Goal: Task Accomplishment & Management: Manage account settings

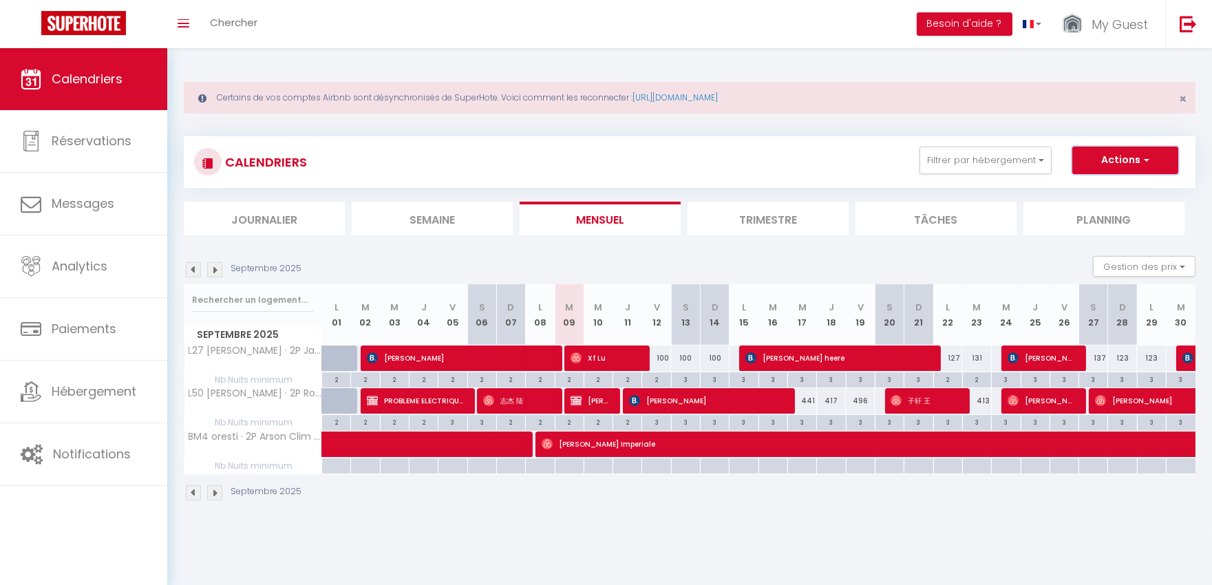
click at [1103, 165] on button "Actions" at bounding box center [1125, 161] width 106 height 28
click at [1002, 154] on button "Filtrer par hébergement" at bounding box center [986, 161] width 132 height 28
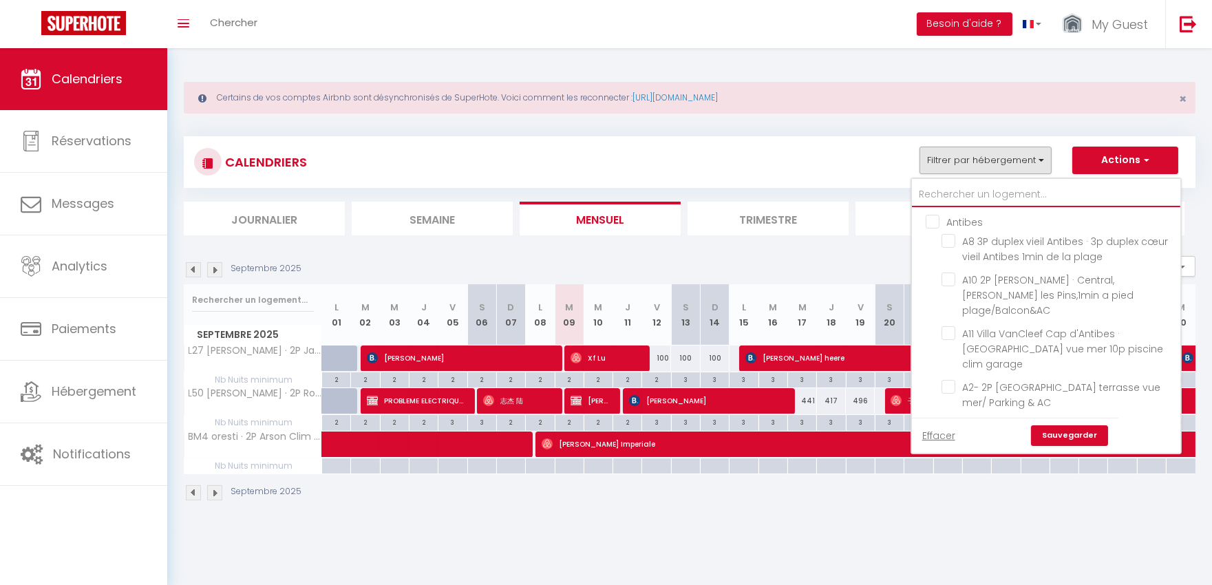
click at [986, 193] on input "text" at bounding box center [1046, 194] width 268 height 25
type input "l"
checkbox input "false"
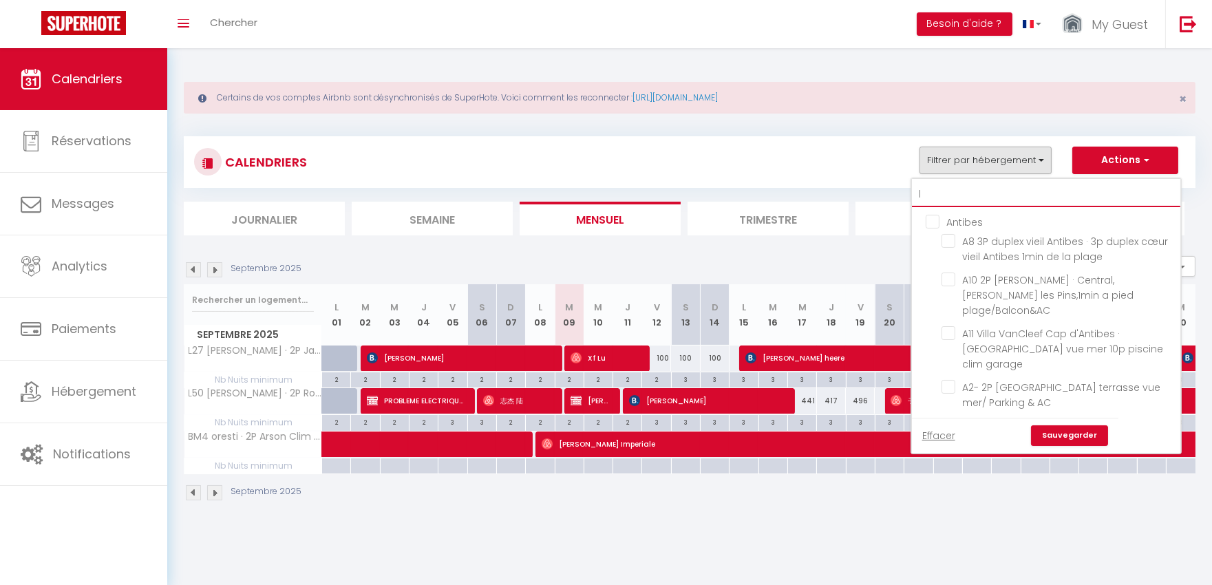
checkbox input "false"
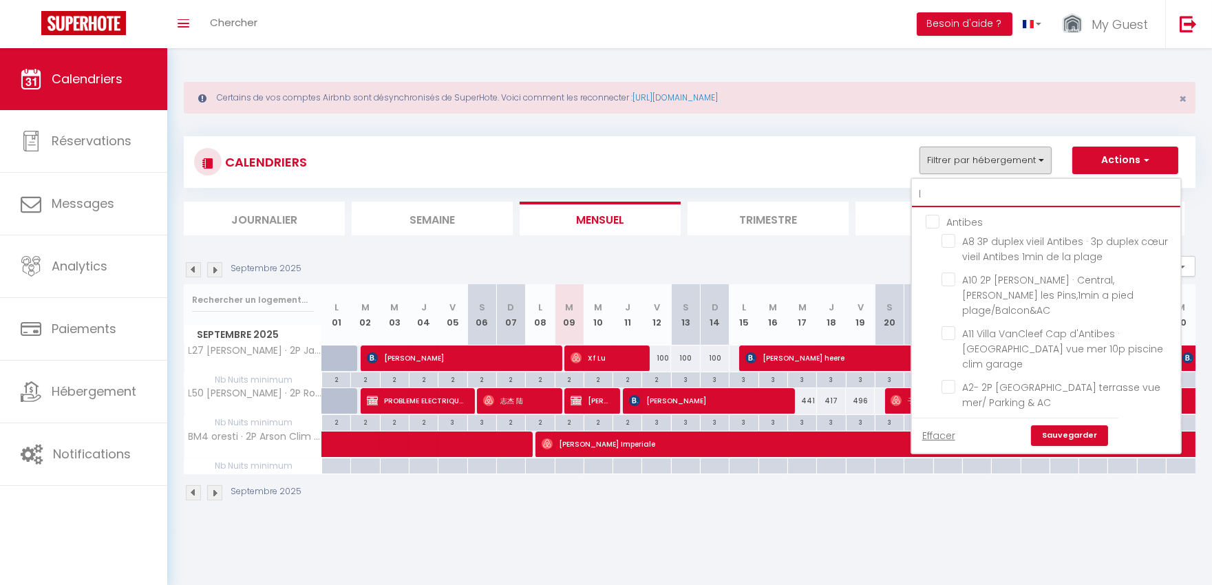
checkbox input "false"
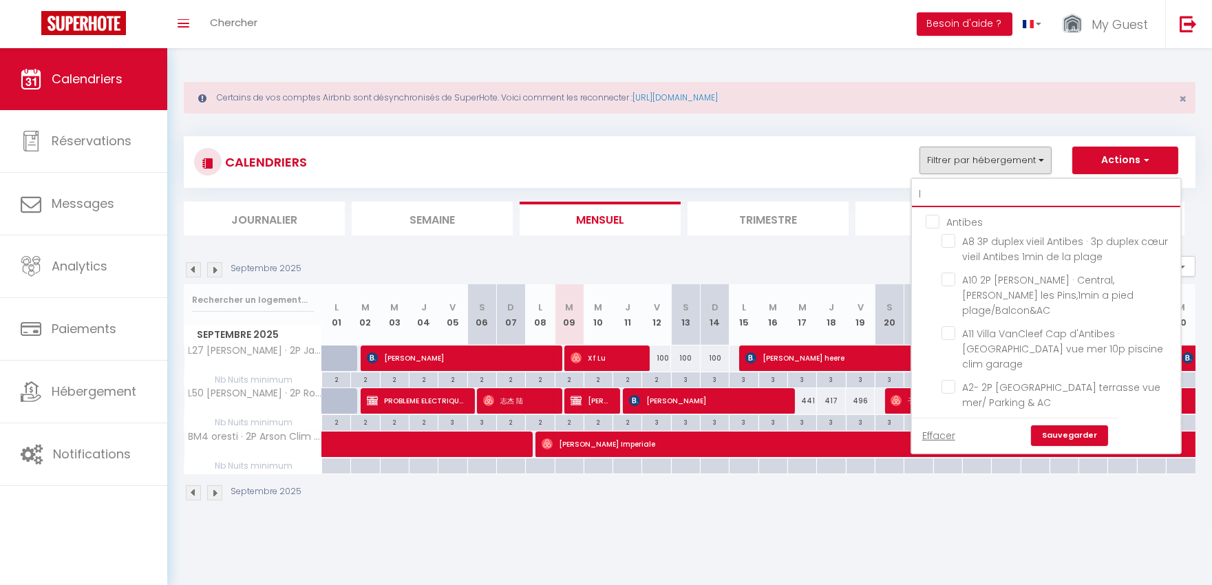
checkbox input "false"
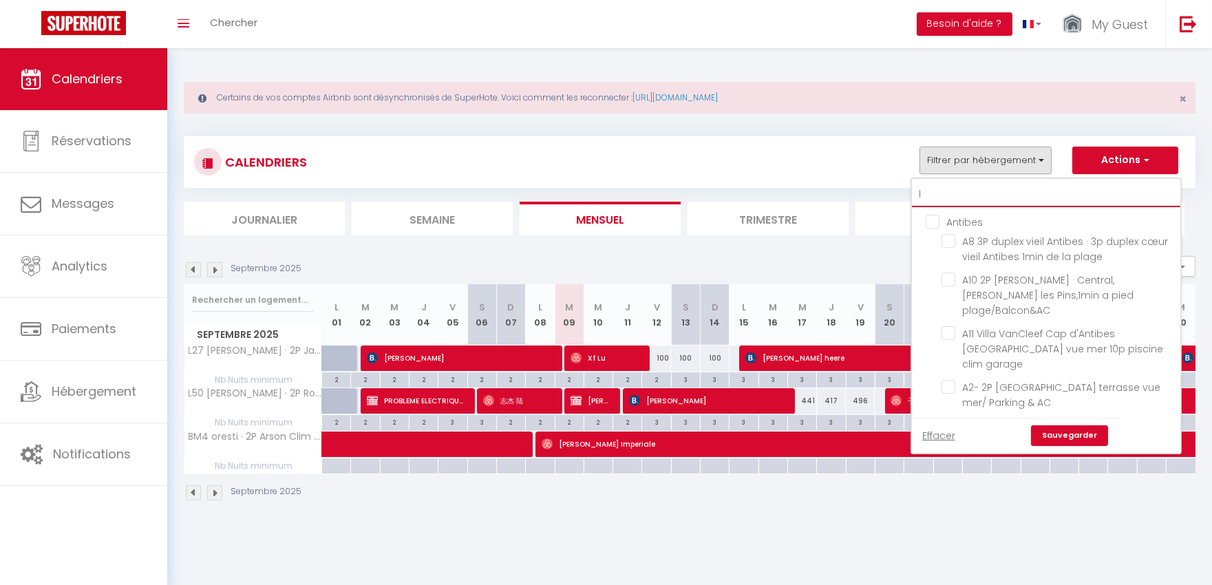
checkbox input "false"
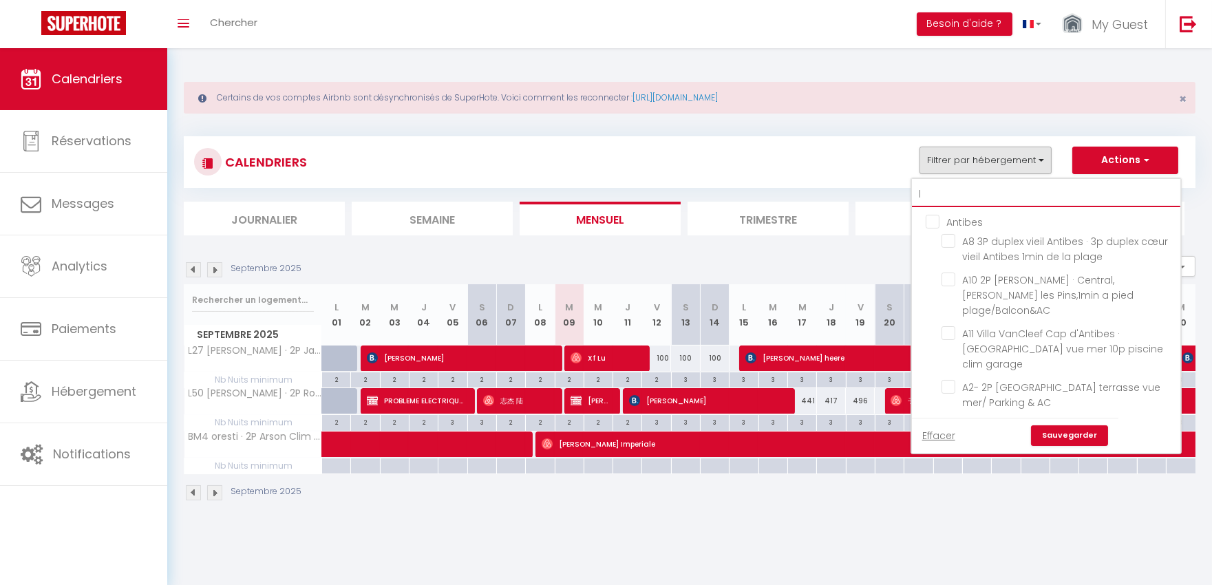
checkbox input "false"
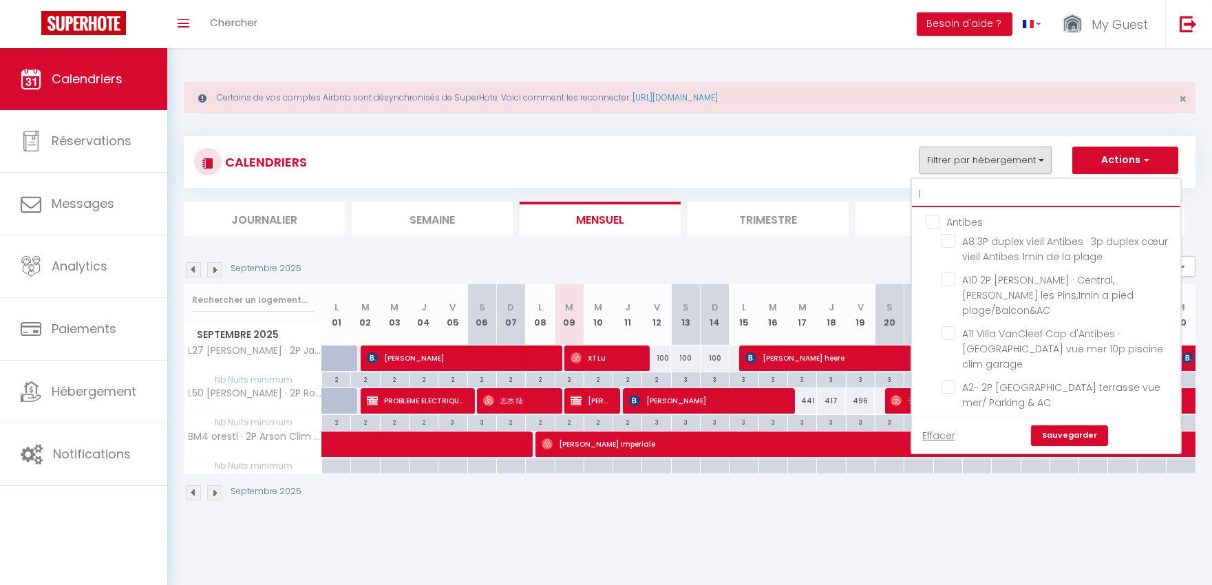
checkbox input "false"
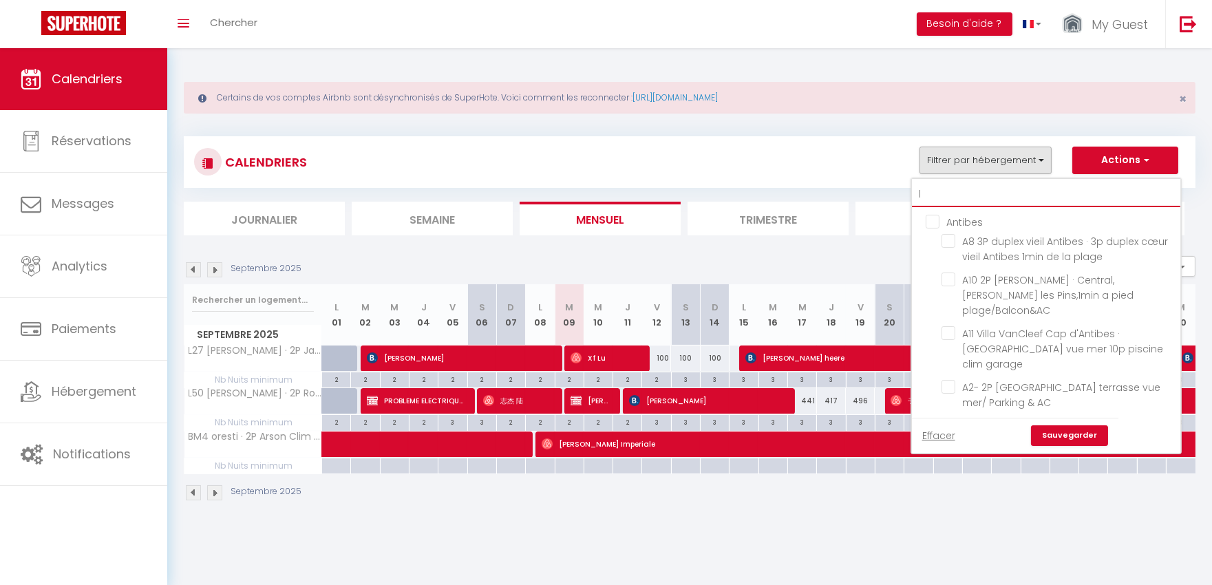
checkbox input "false"
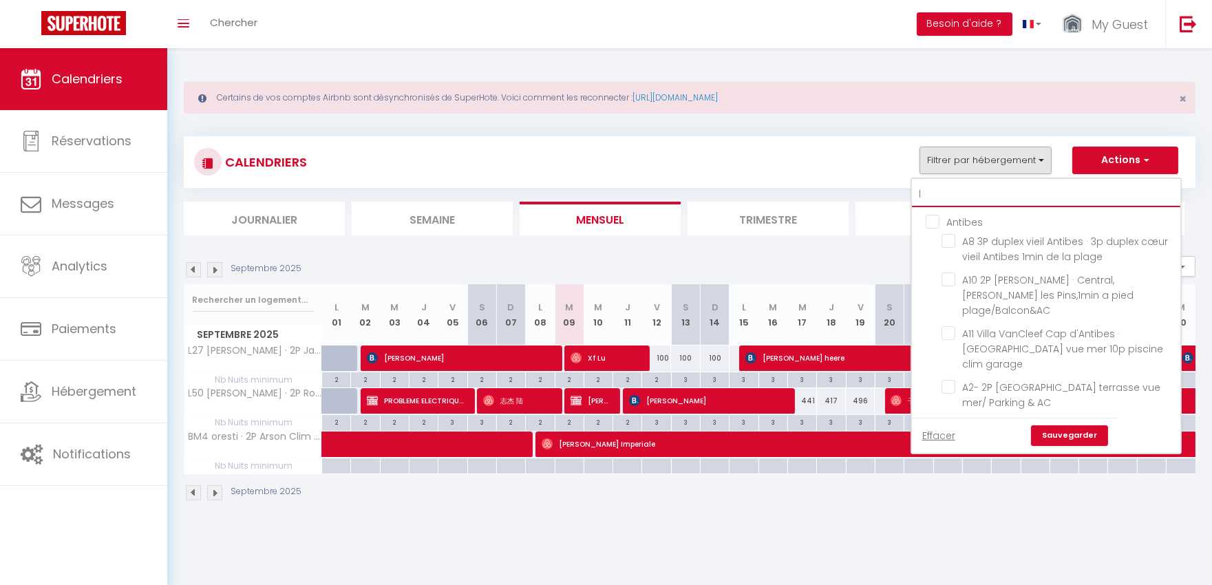
checkbox input "false"
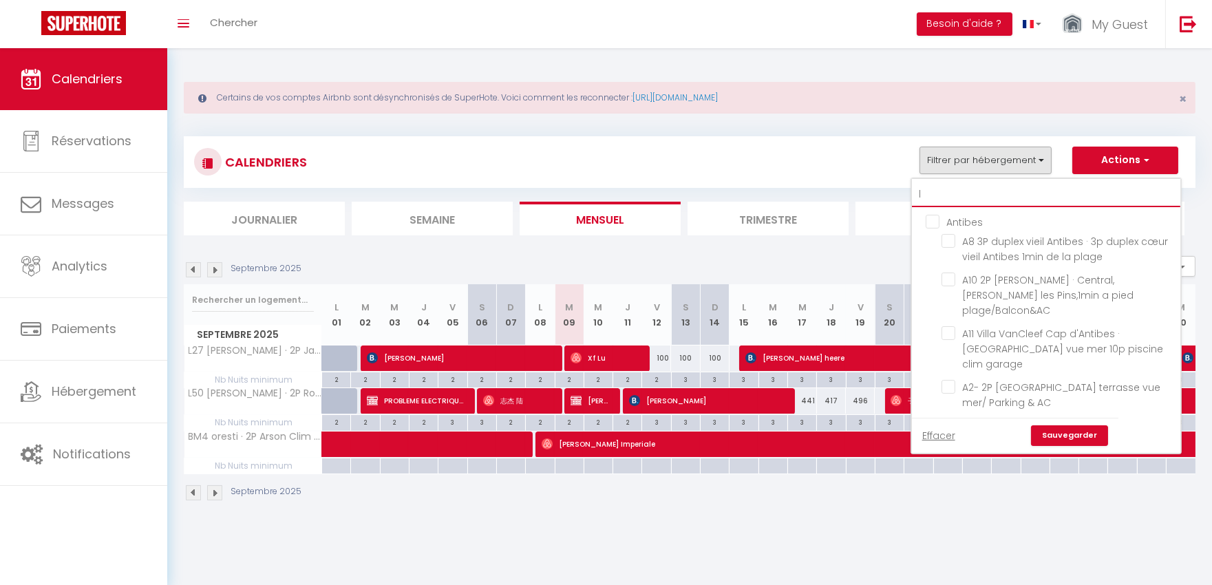
checkbox input "false"
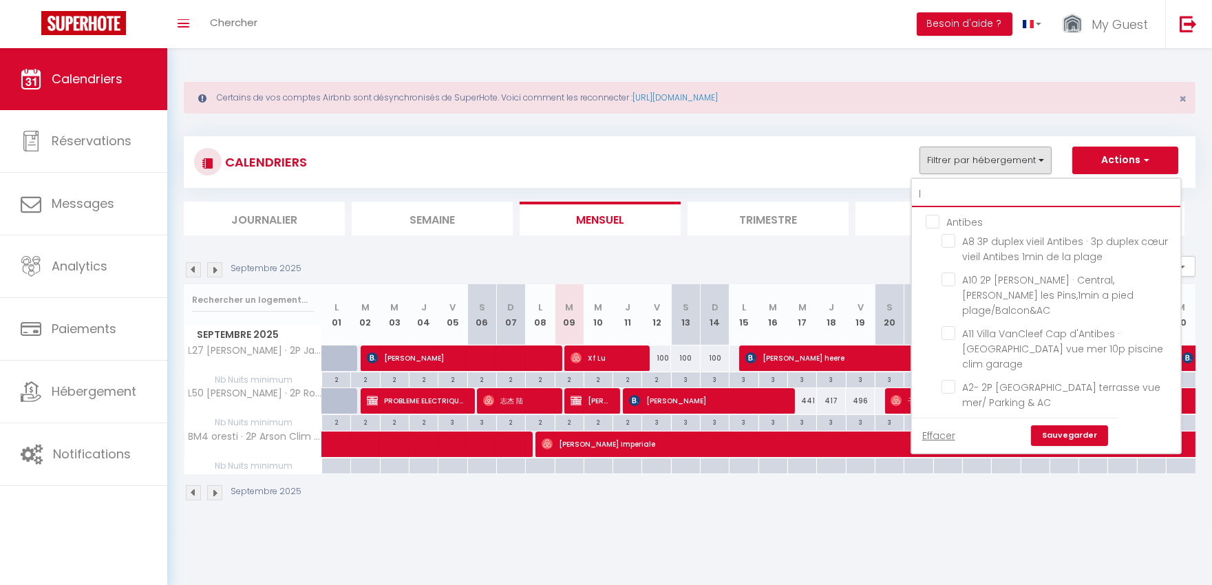
checkbox input "false"
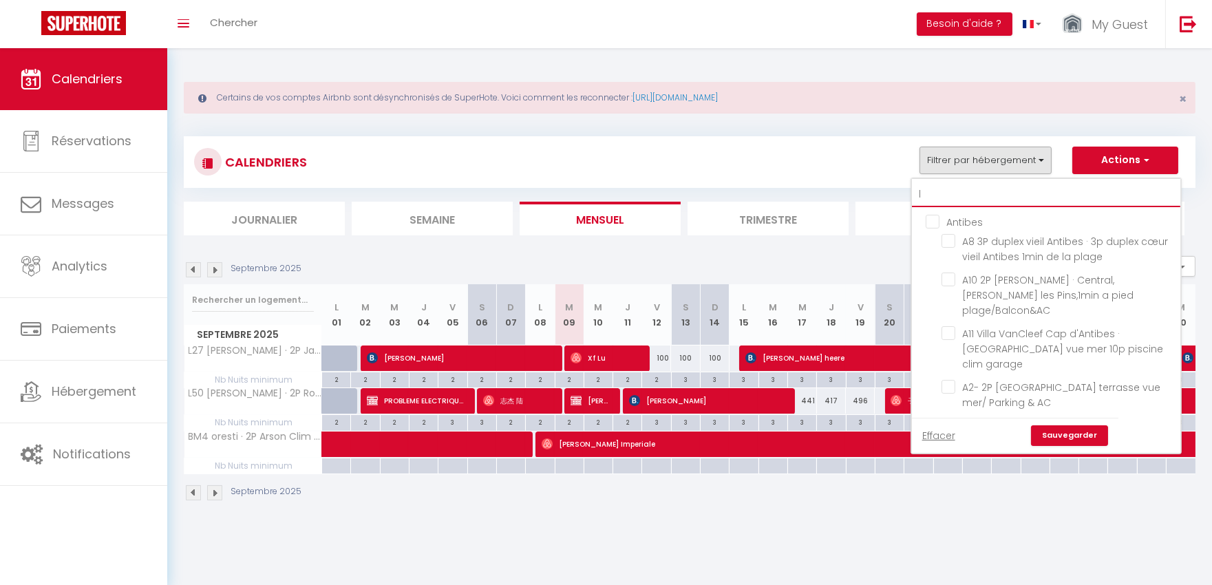
checkbox input "false"
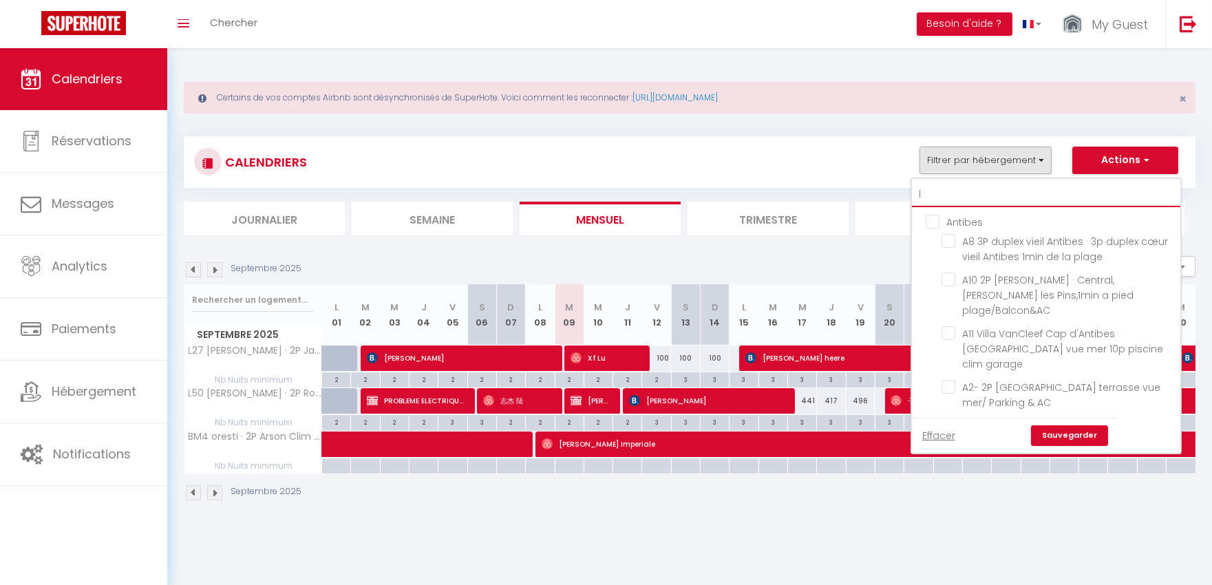
checkbox input "false"
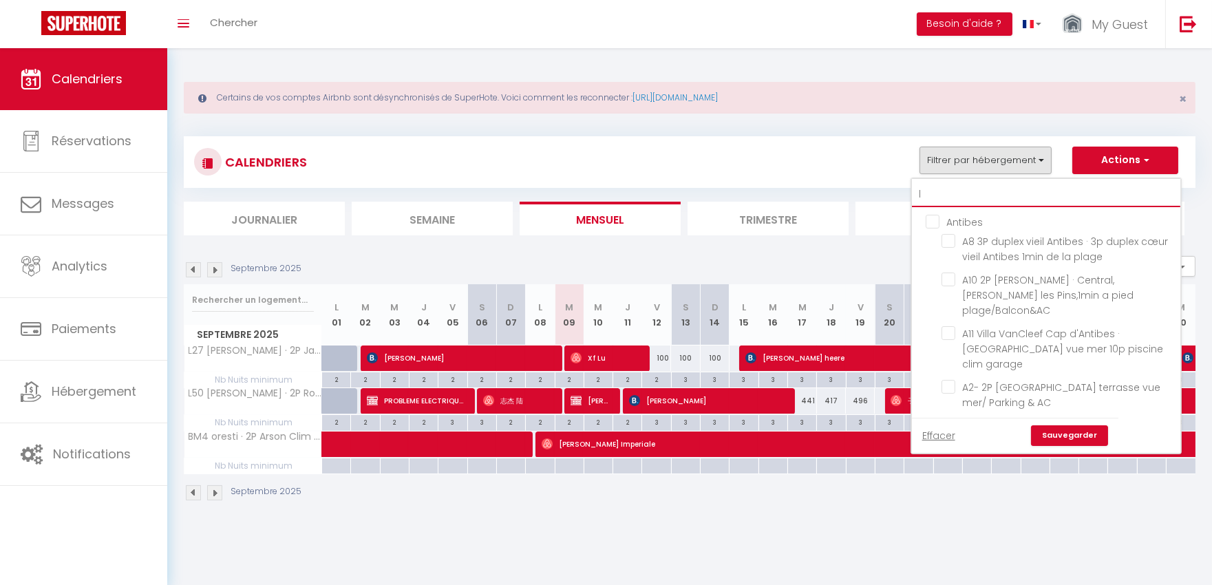
checkbox input "false"
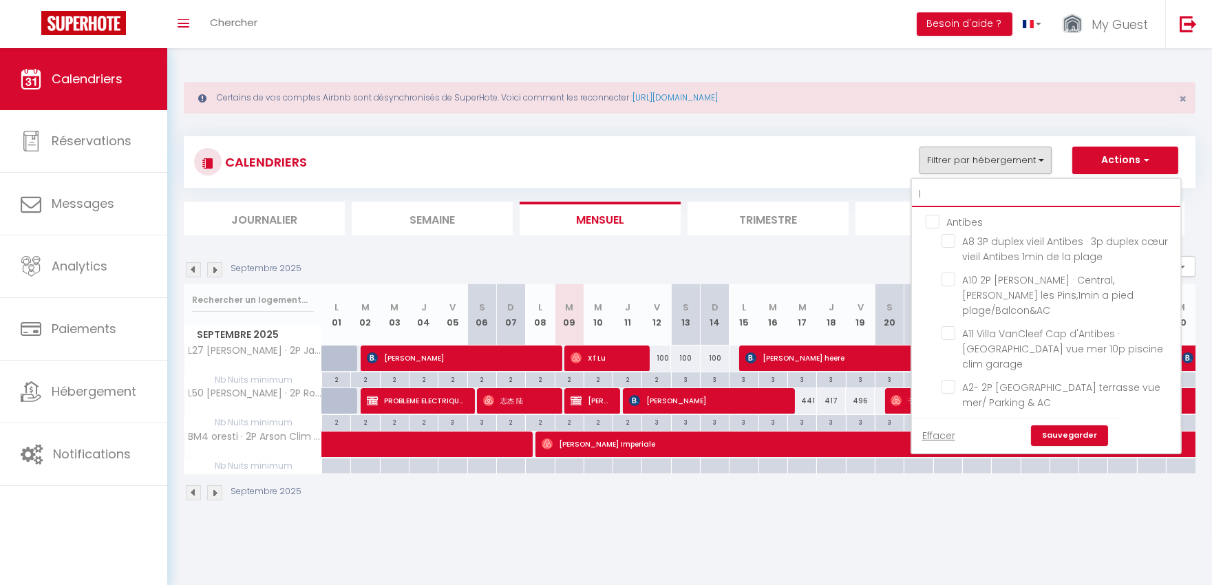
checkbox input "false"
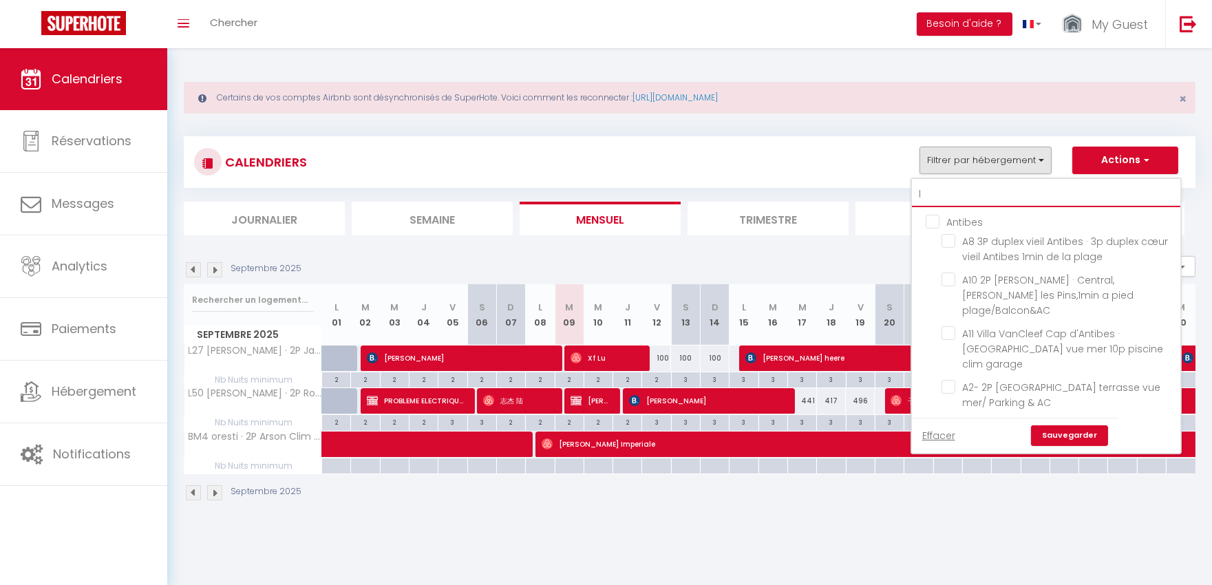
checkbox input "false"
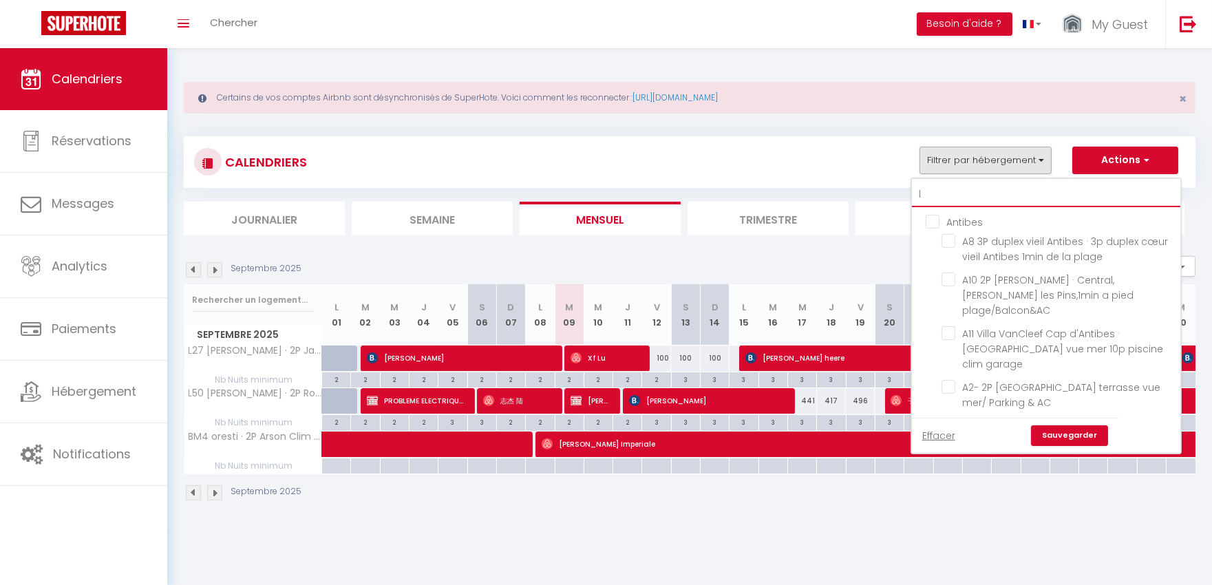
checkbox input "false"
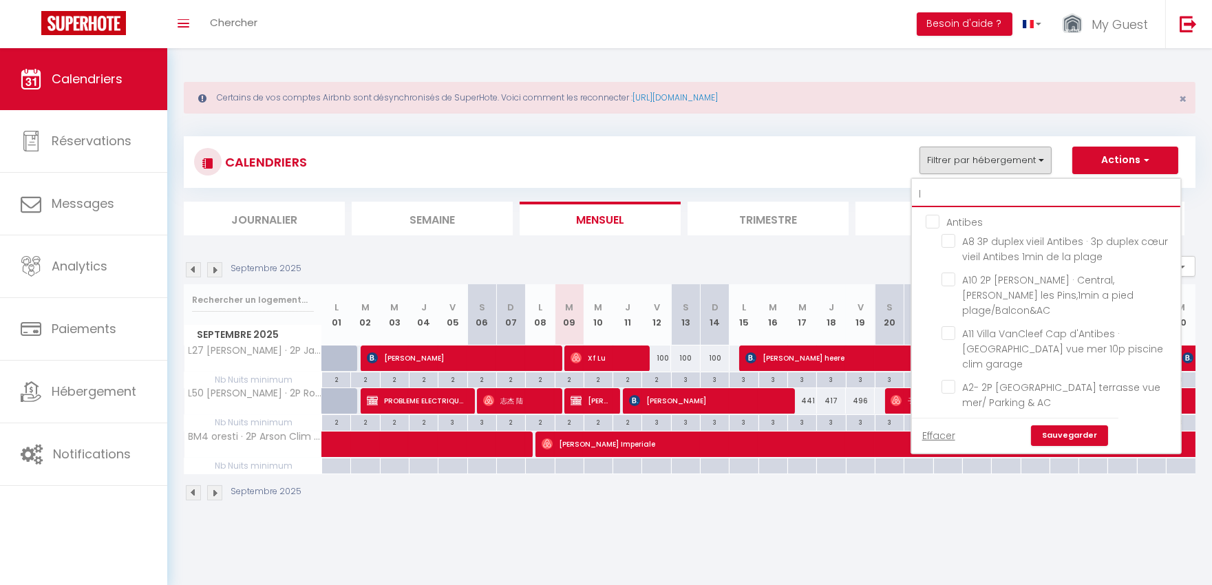
checkbox input "false"
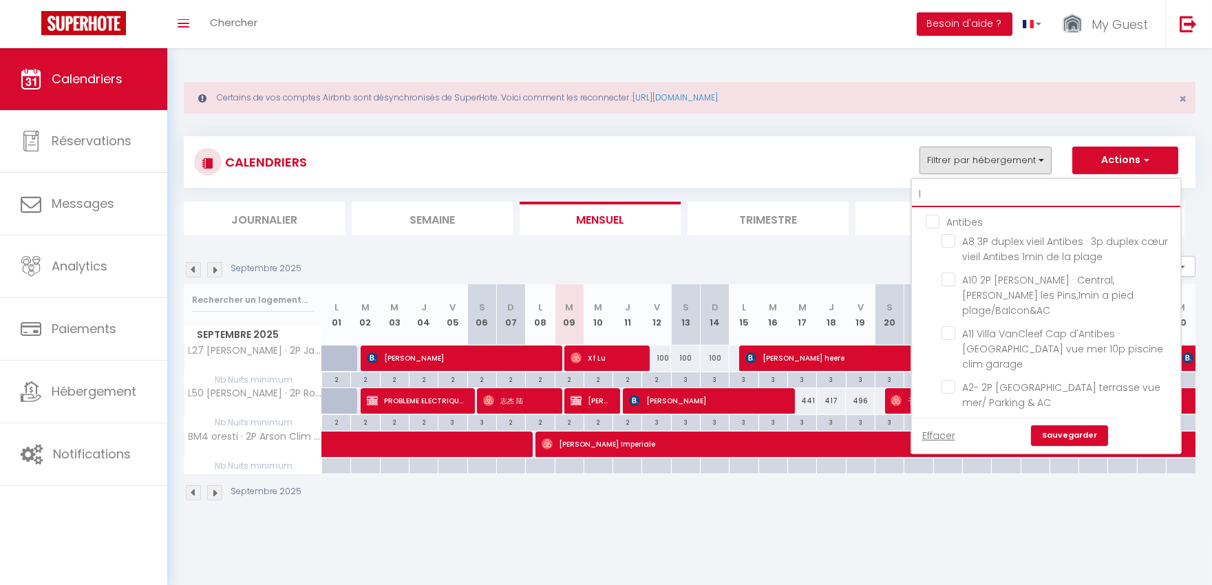
checkbox input "false"
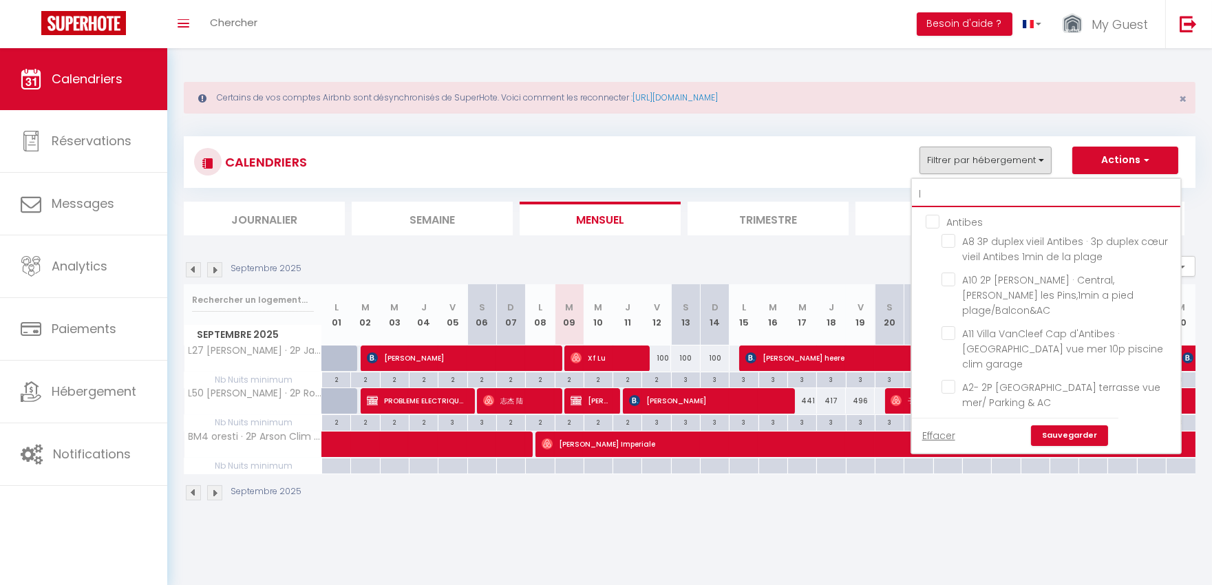
checkbox input "false"
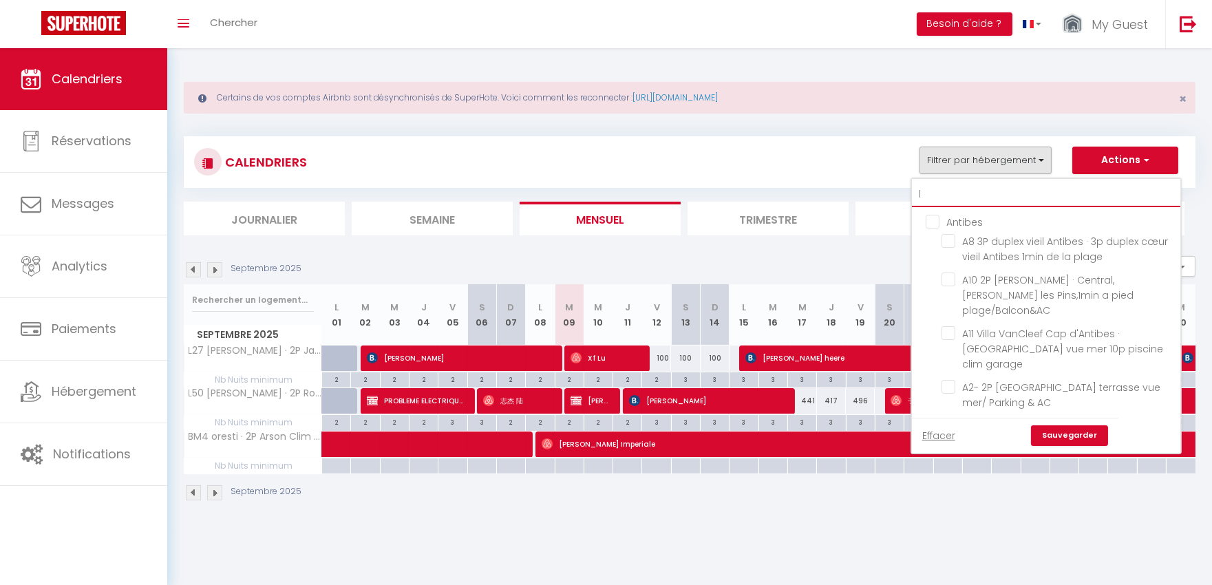
checkbox input "false"
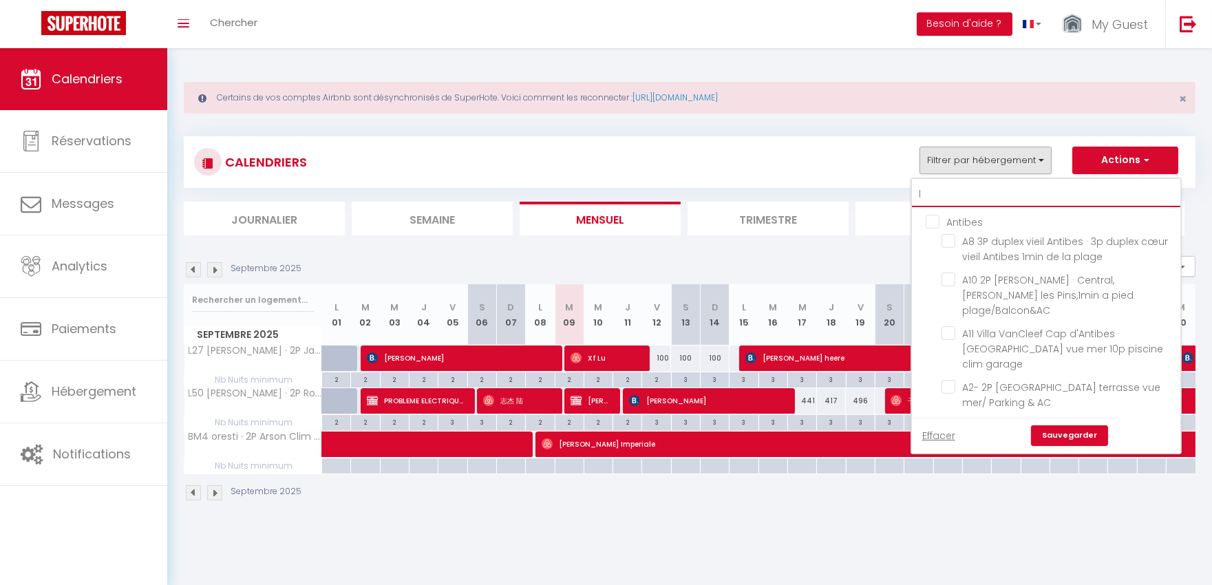
checkbox input "false"
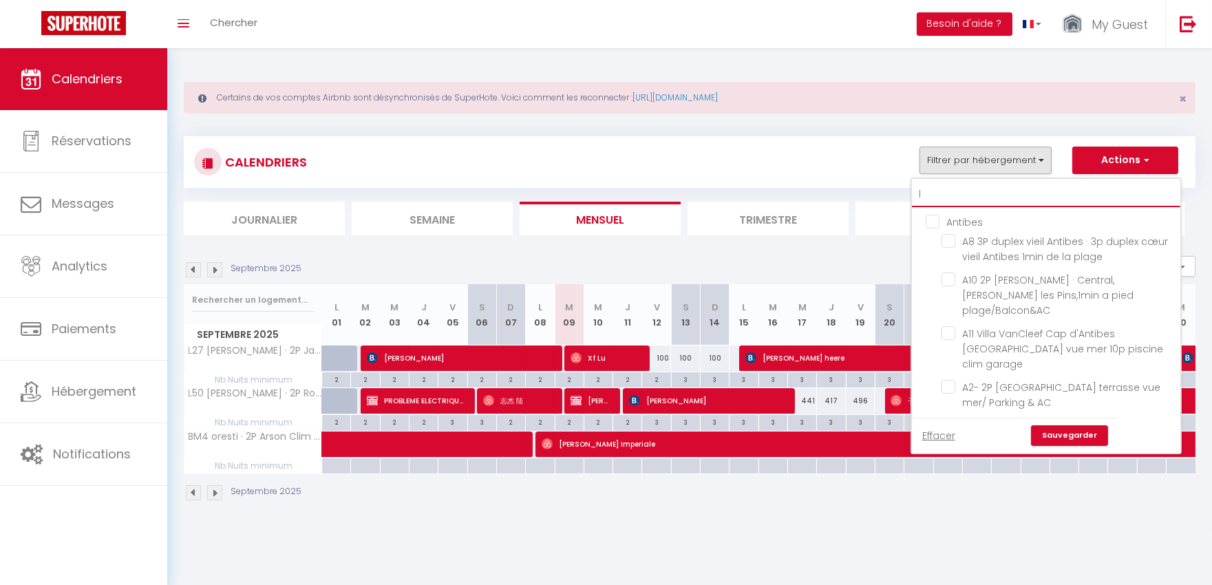
checkbox input "false"
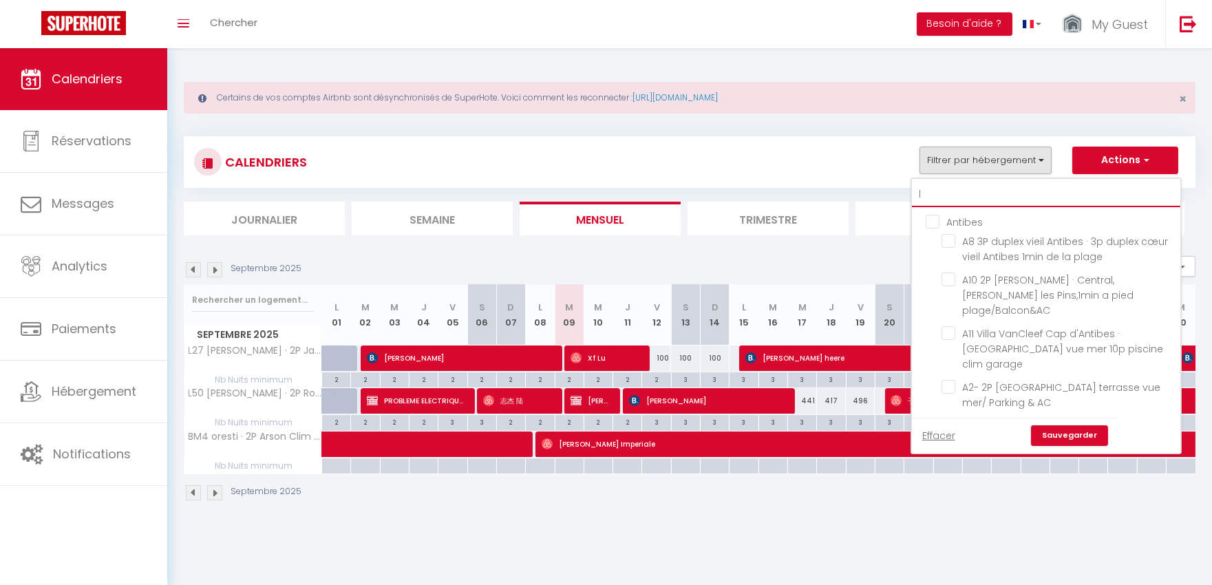
checkbox input "false"
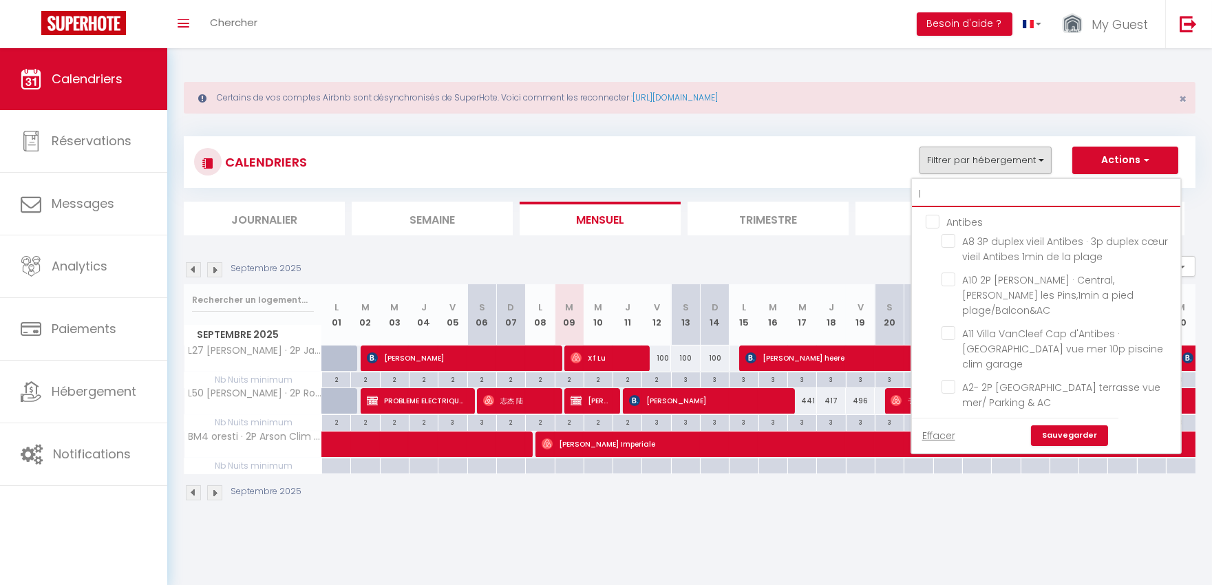
checkbox input "false"
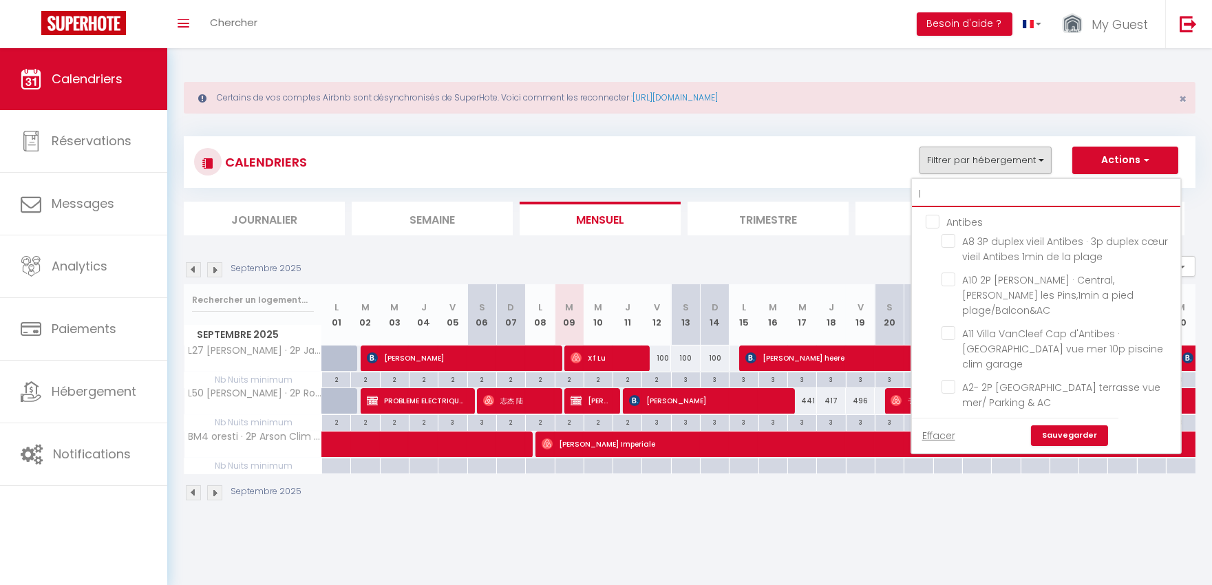
checkbox input "false"
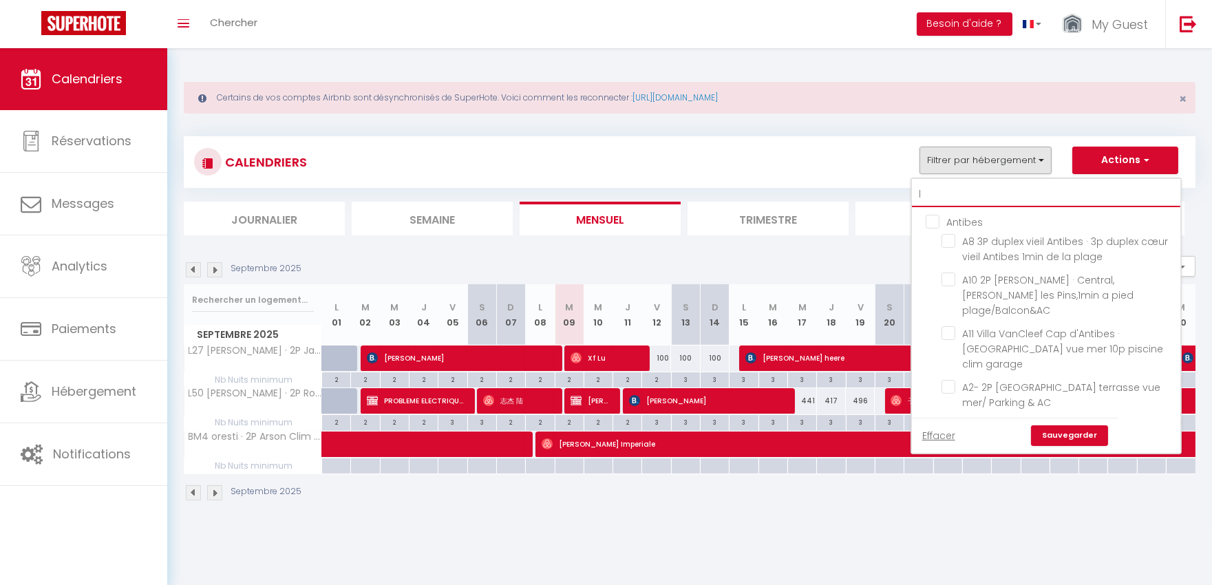
checkbox input "false"
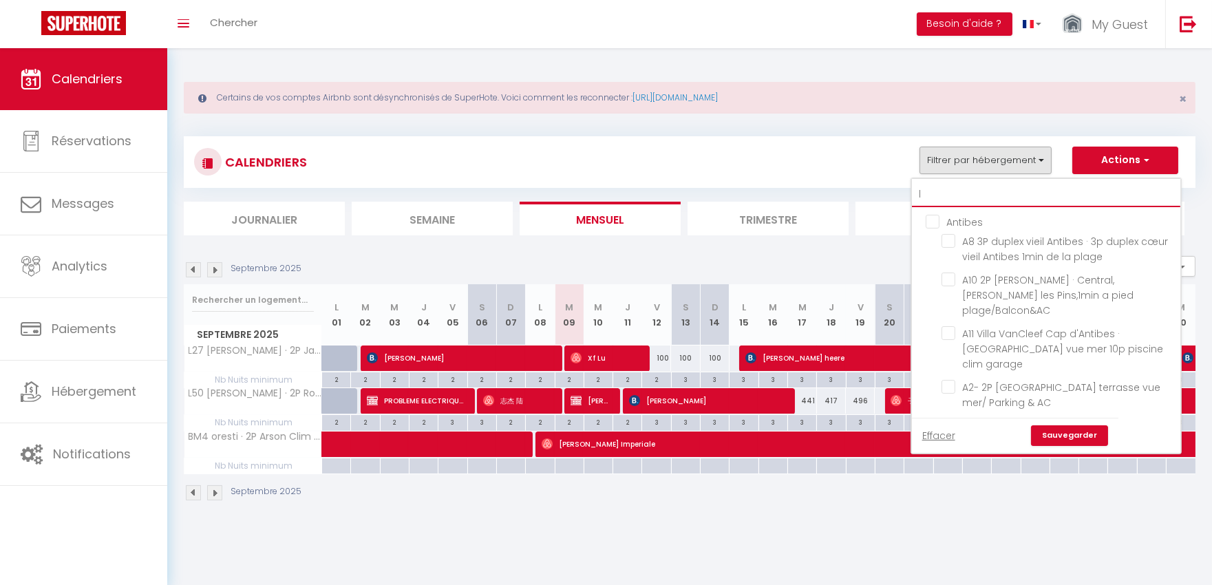
checkbox input "false"
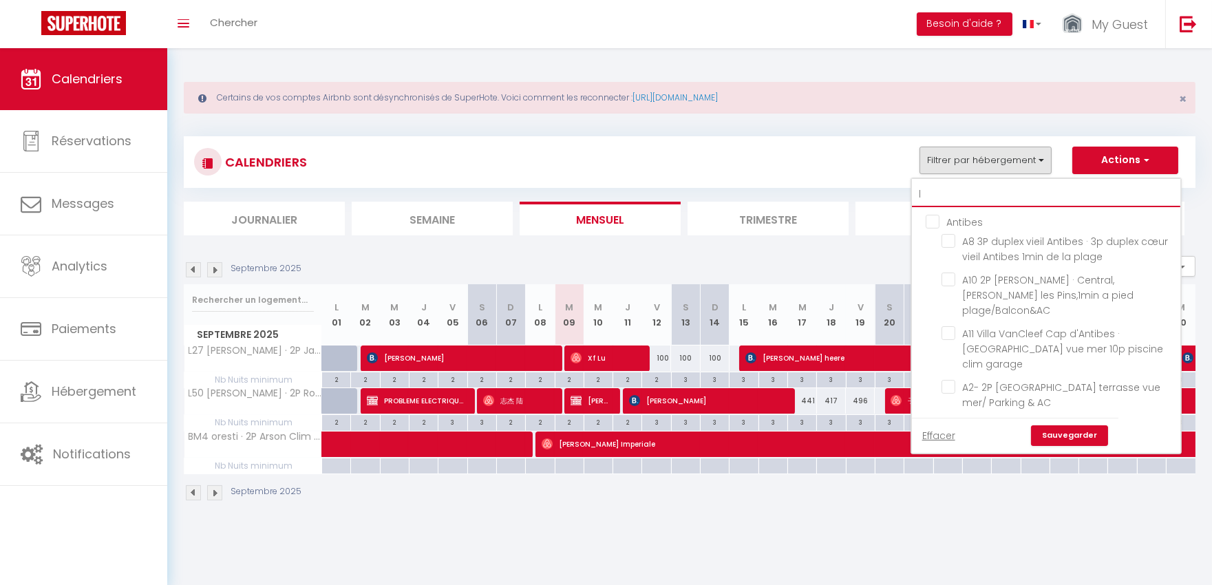
checkbox input "false"
type input "l5"
checkbox input "false"
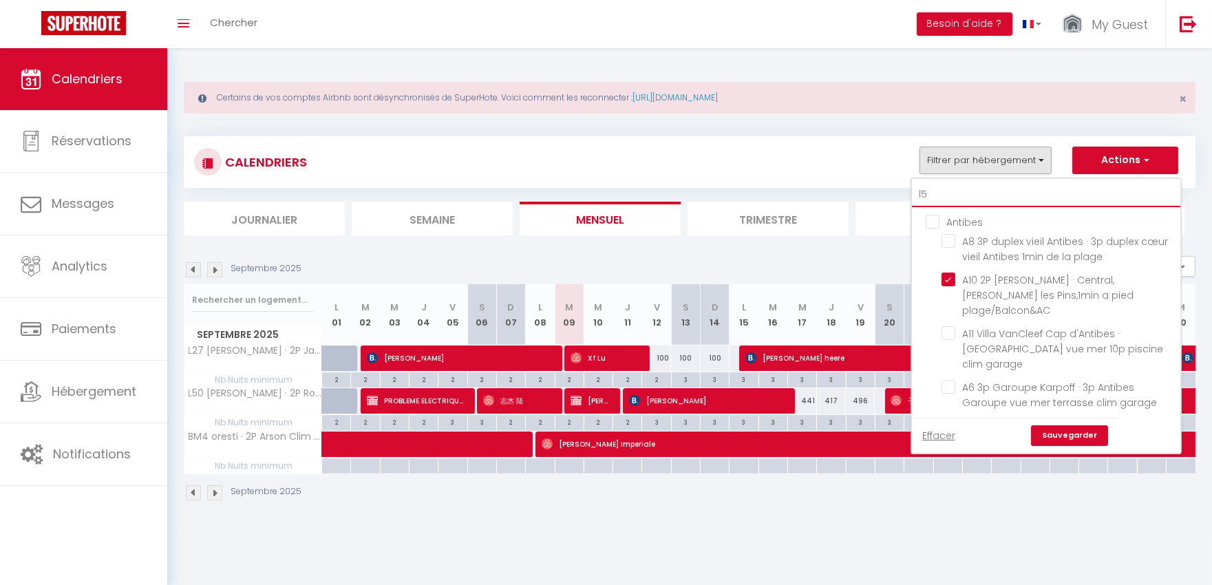
checkbox input "false"
checkbox input "true"
checkbox input "false"
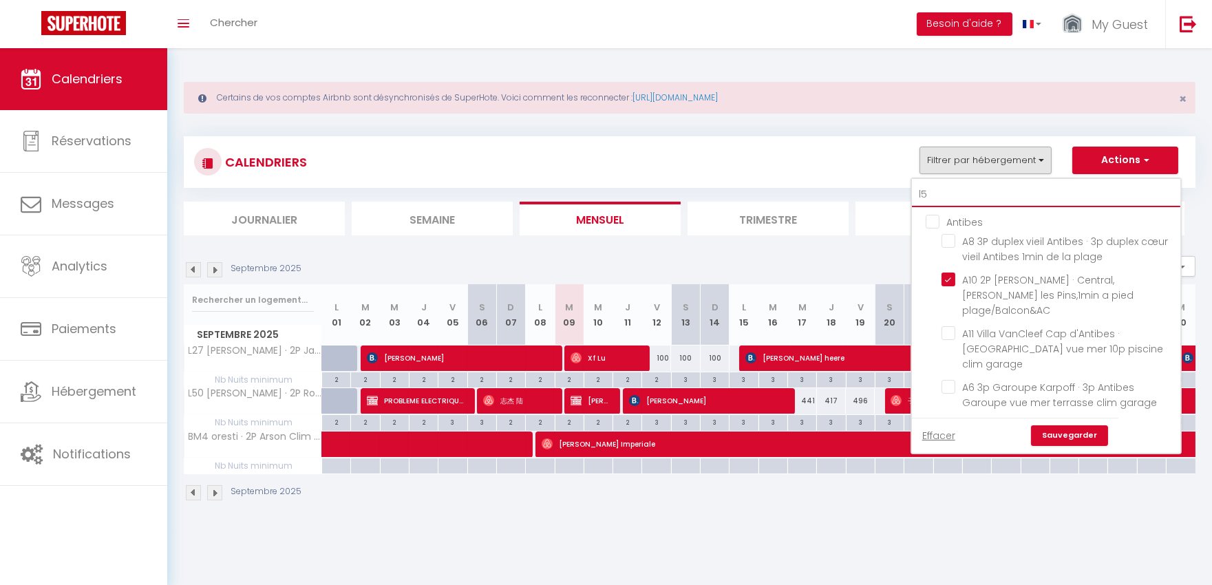
checkbox input "false"
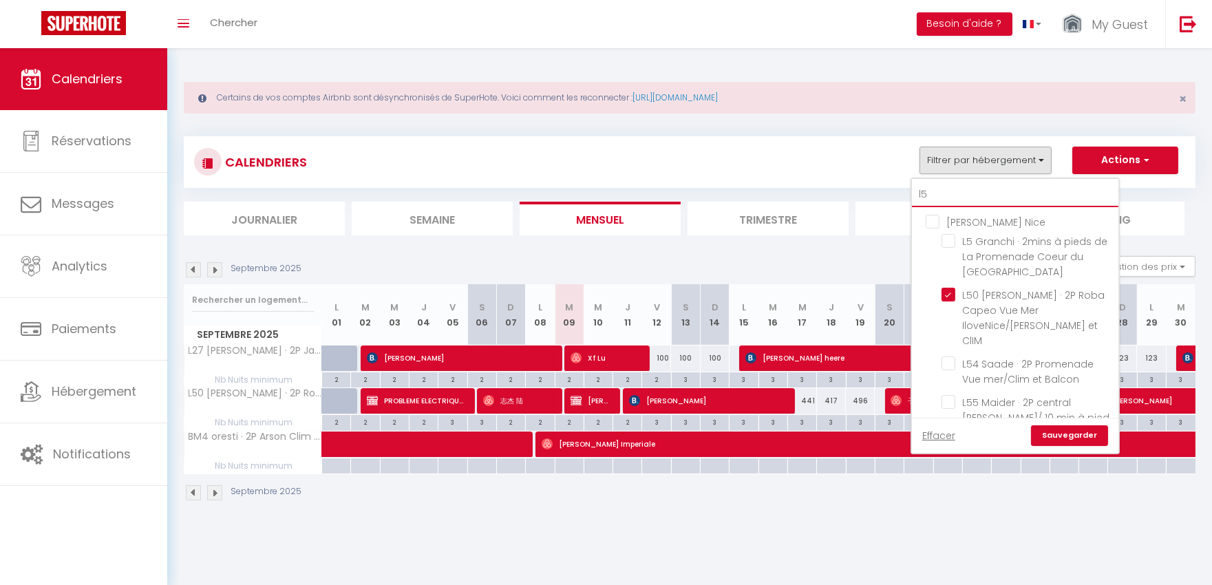
type input "l53"
checkbox input "false"
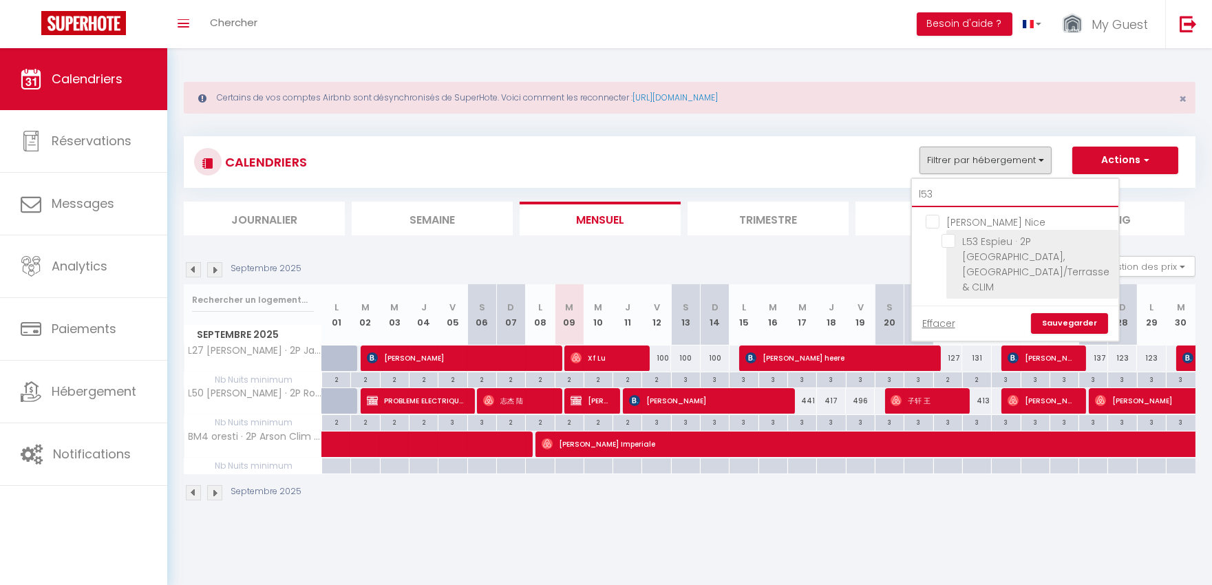
type input "l53"
click at [986, 246] on input "L53 Espieu · 2P [GEOGRAPHIC_DATA], [GEOGRAPHIC_DATA]/Terrasse & CLIM" at bounding box center [1028, 241] width 172 height 14
checkbox input "true"
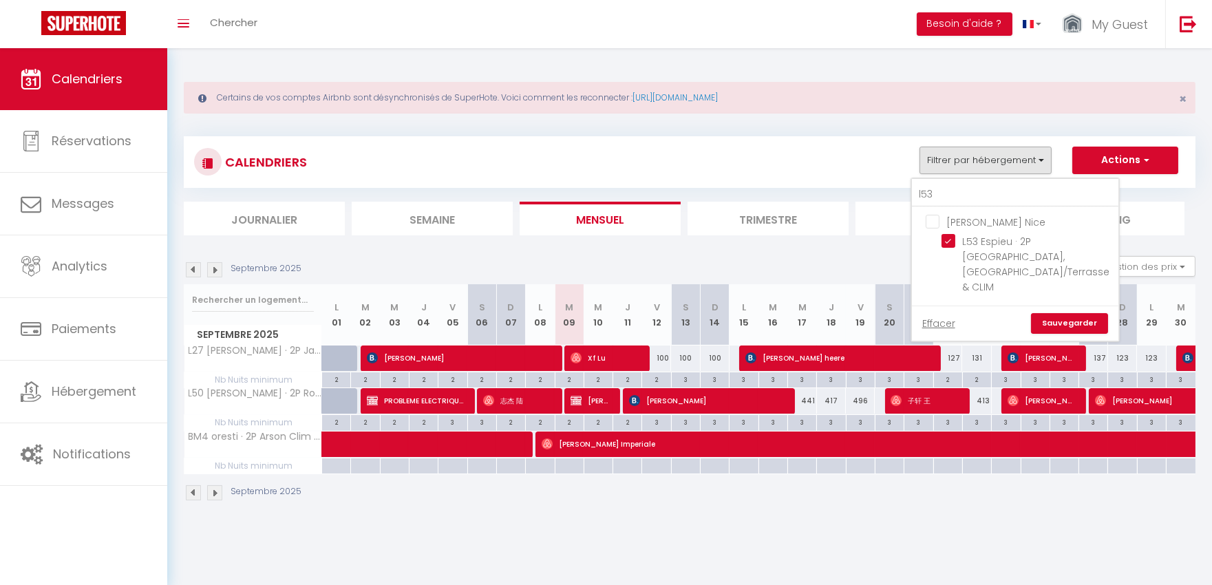
click at [1063, 313] on link "Sauvegarder" at bounding box center [1069, 323] width 77 height 21
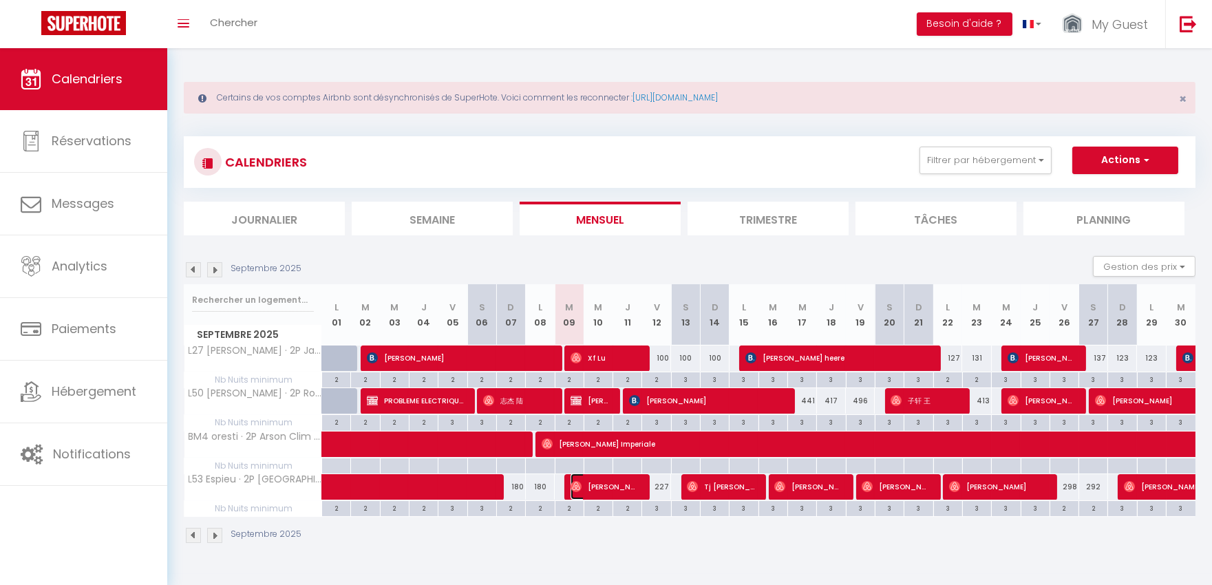
click at [601, 487] on span "[PERSON_NAME]" at bounding box center [604, 487] width 67 height 26
select select "OK"
select select "0"
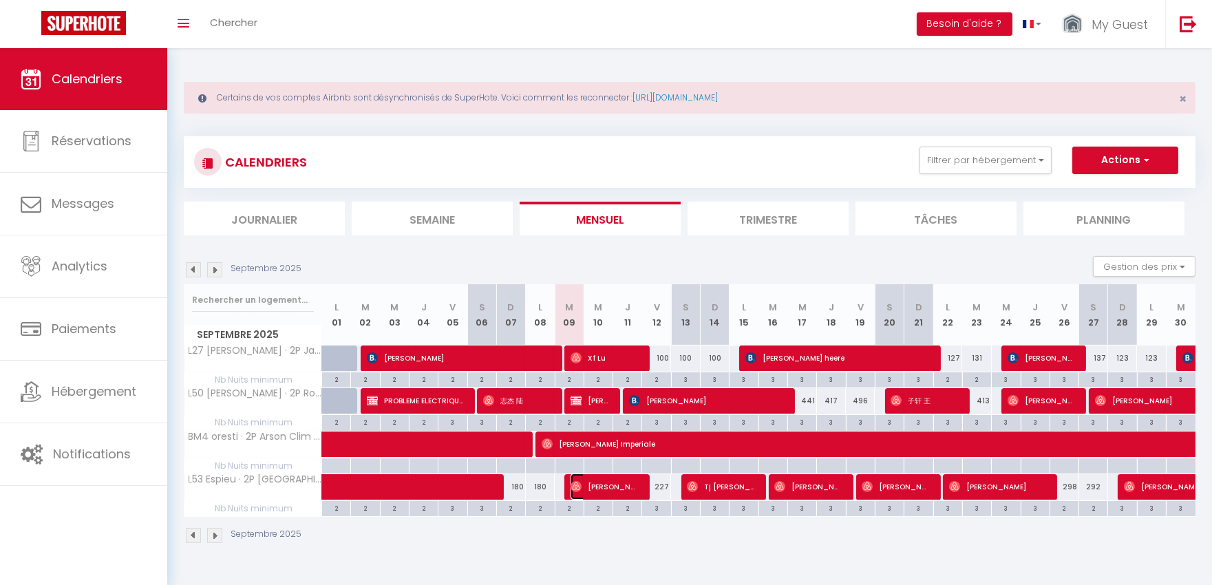
select select "1"
select select
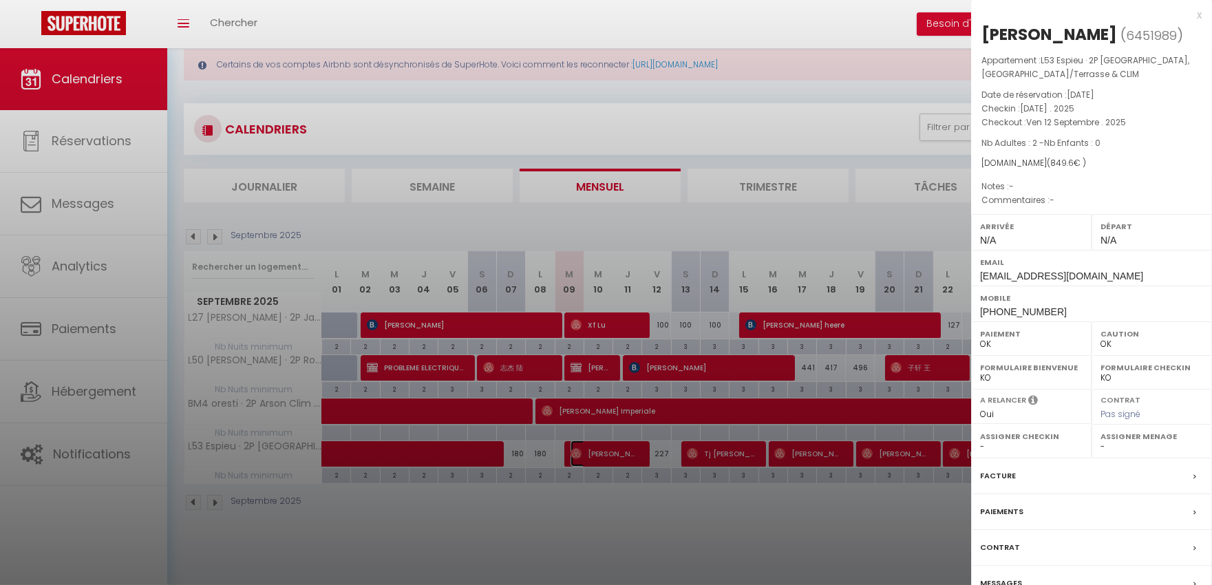
scroll to position [48, 0]
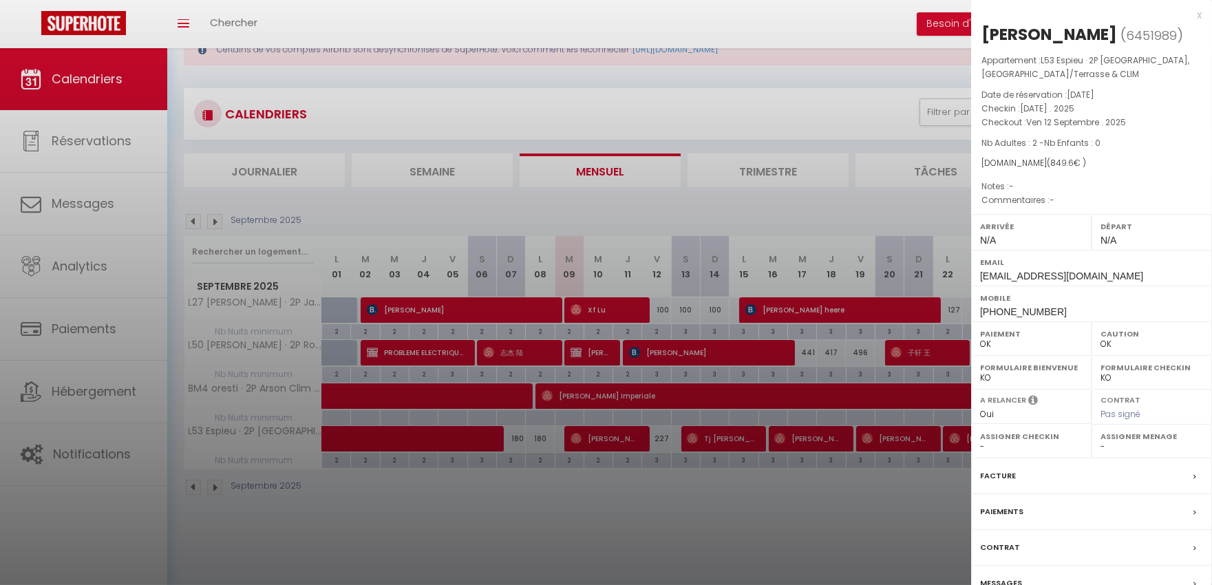
click at [1003, 577] on label "Messages" at bounding box center [1001, 583] width 42 height 14
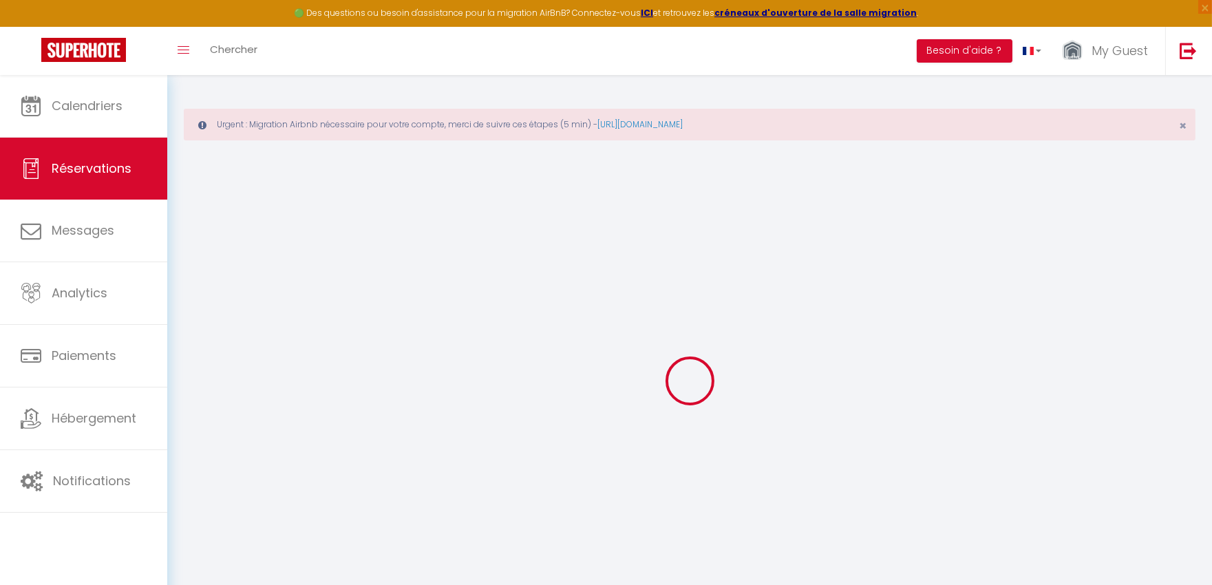
select select
checkbox input "false"
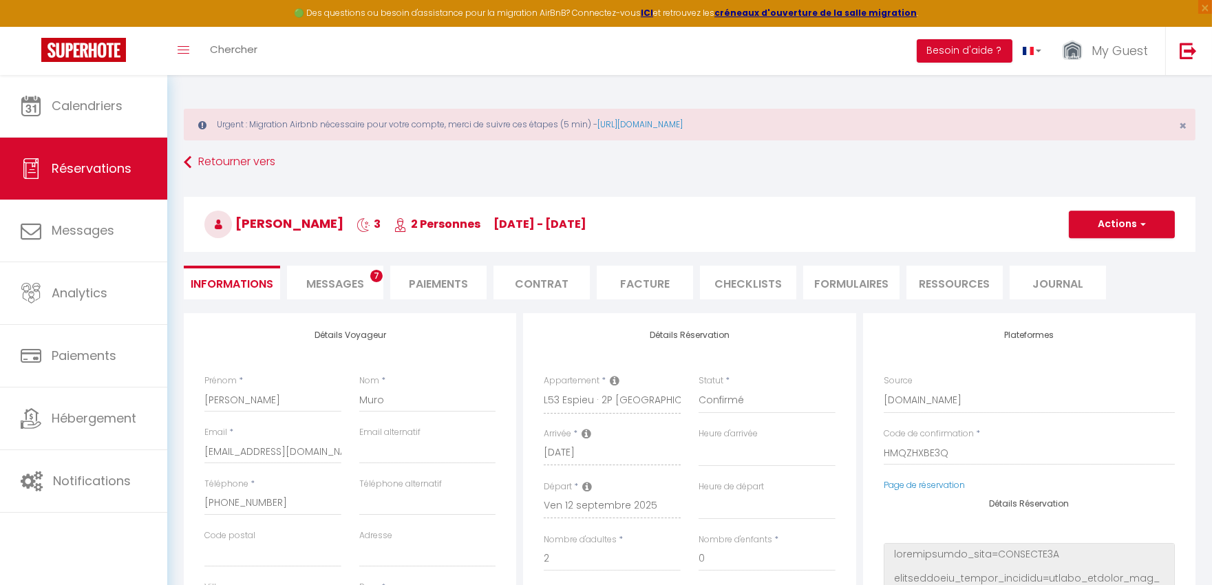
select select
checkbox input "false"
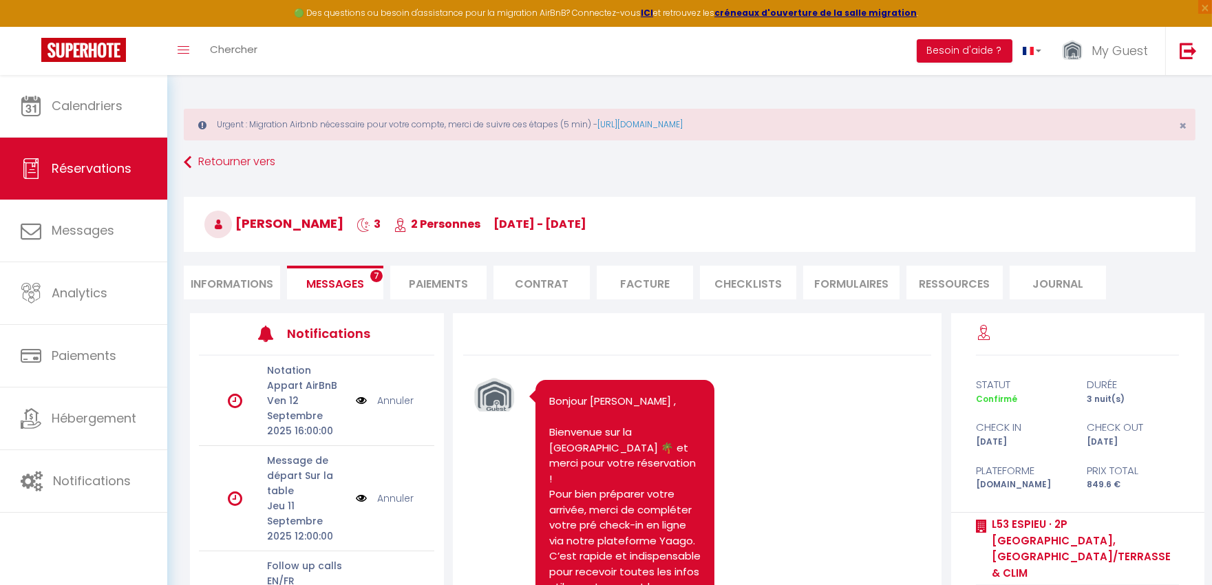
scroll to position [3352, 0]
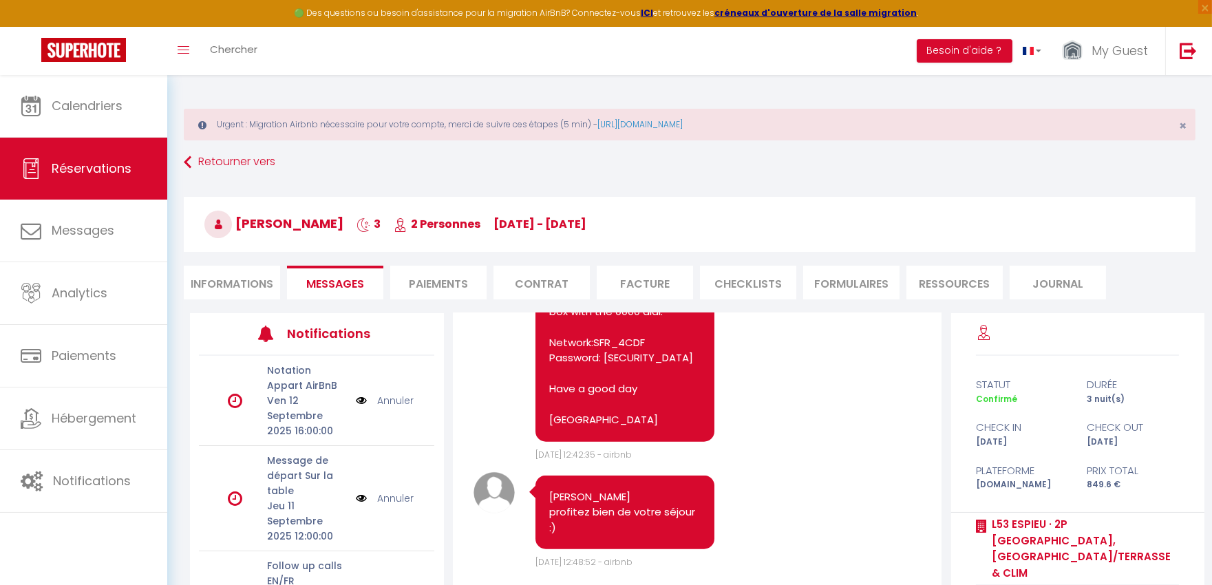
click at [239, 270] on li "Informations" at bounding box center [232, 283] width 96 height 34
select select
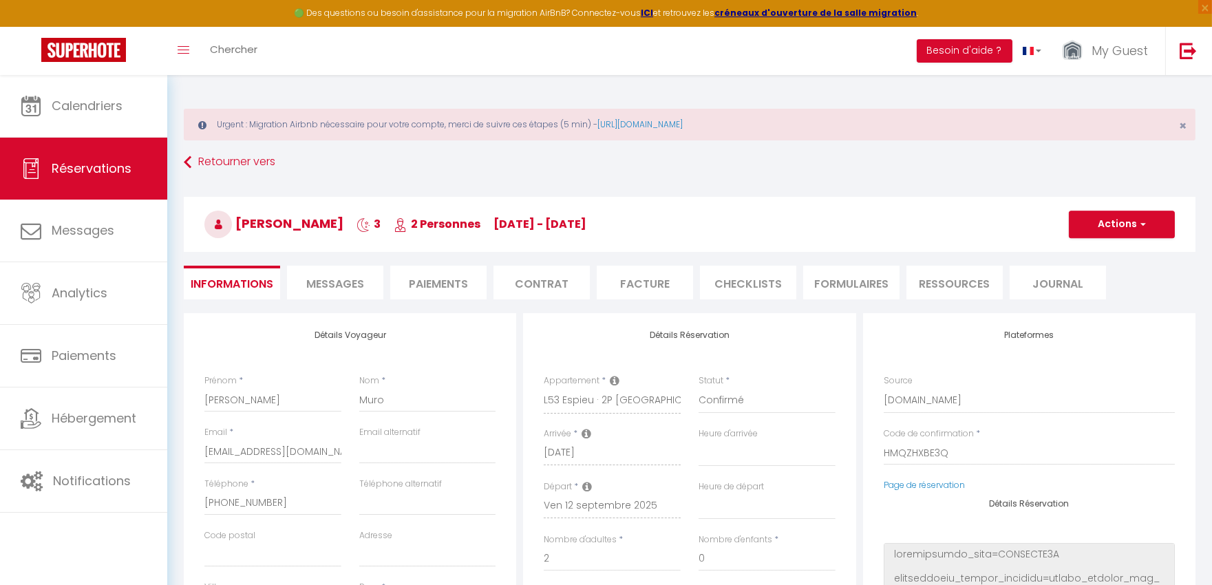
click at [301, 284] on li "Messages" at bounding box center [335, 283] width 96 height 34
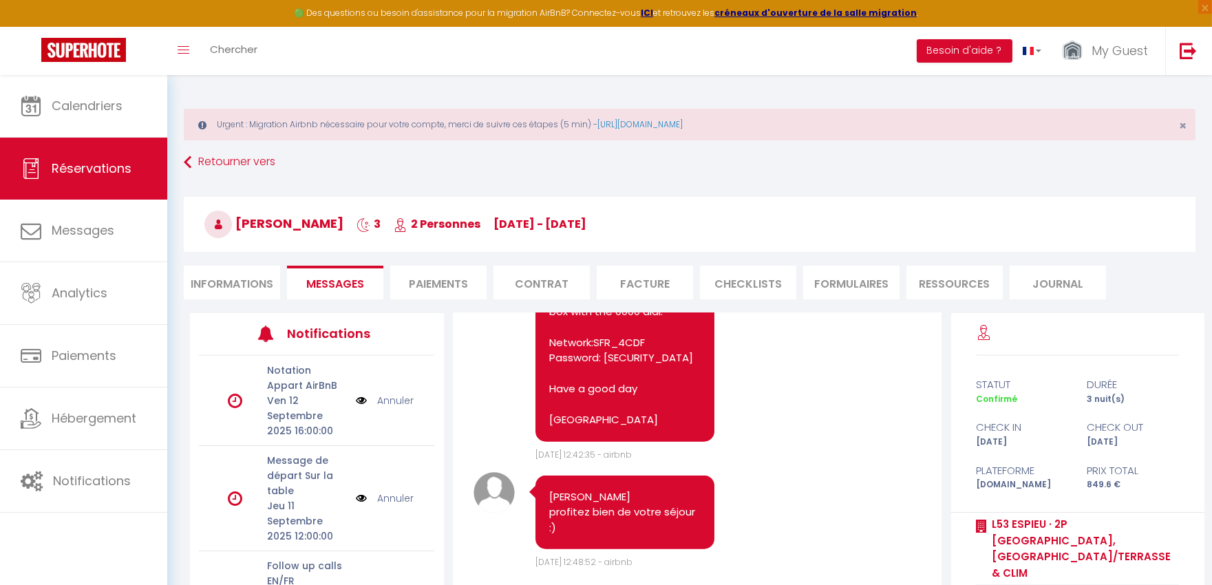
click at [399, 399] on link "Annuler" at bounding box center [395, 400] width 36 height 15
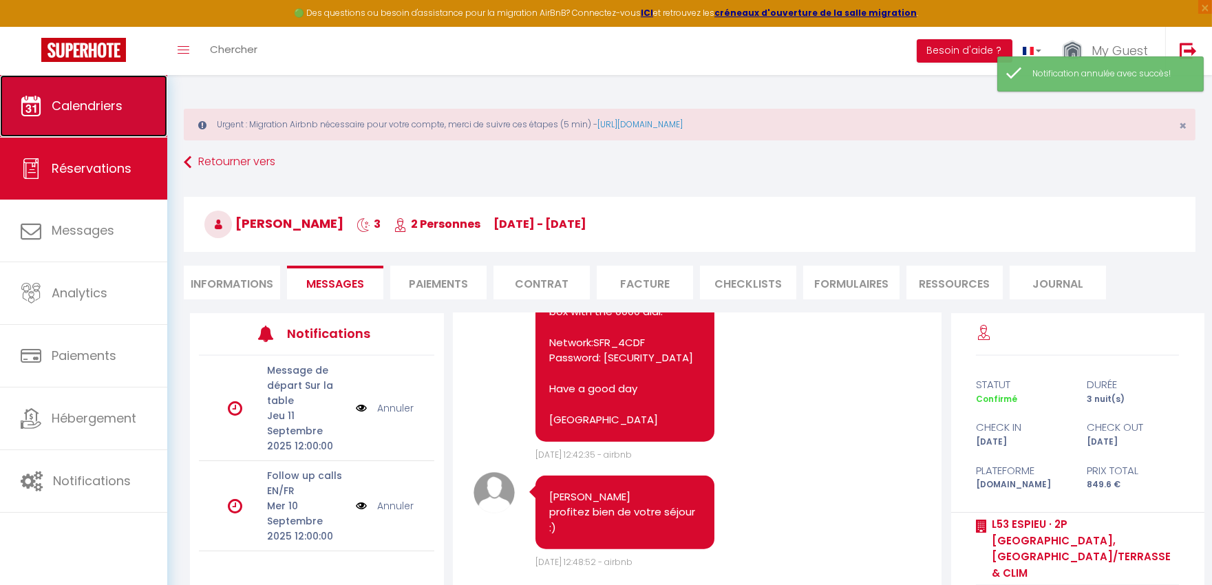
click at [131, 113] on link "Calendriers" at bounding box center [83, 106] width 167 height 62
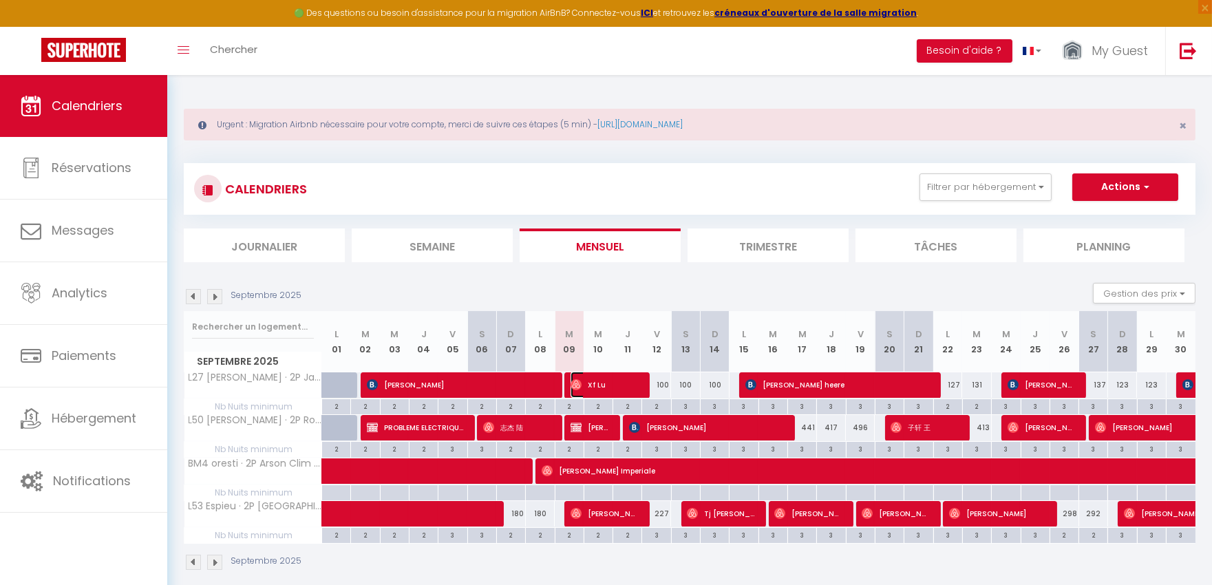
click at [604, 385] on span "Xf Lu" at bounding box center [604, 385] width 67 height 26
select select "OK"
select select "0"
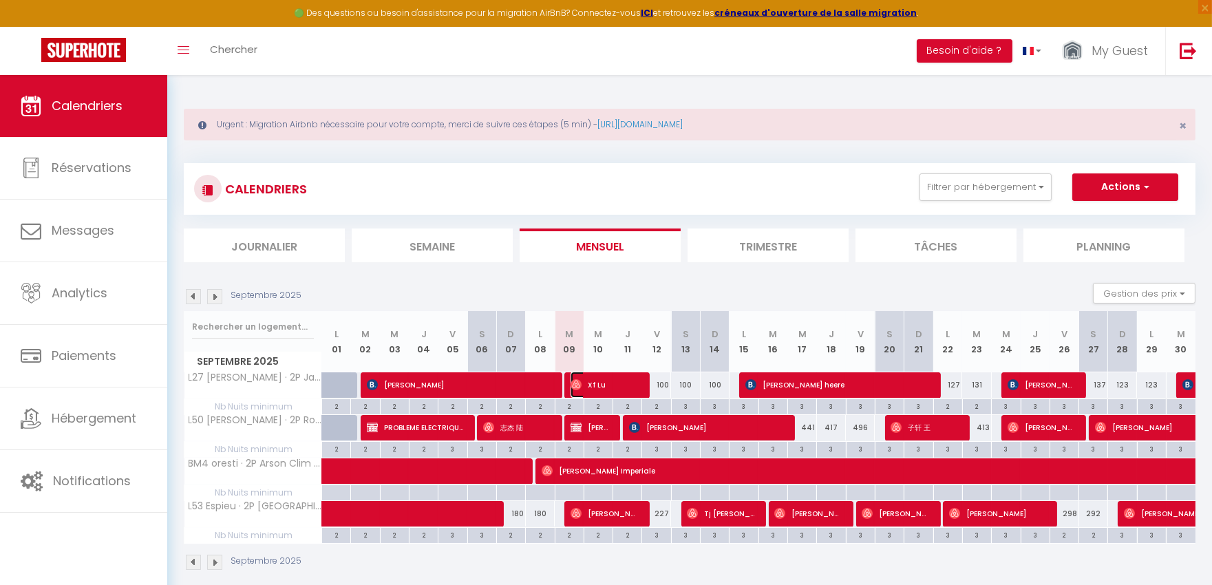
select select "1"
select select
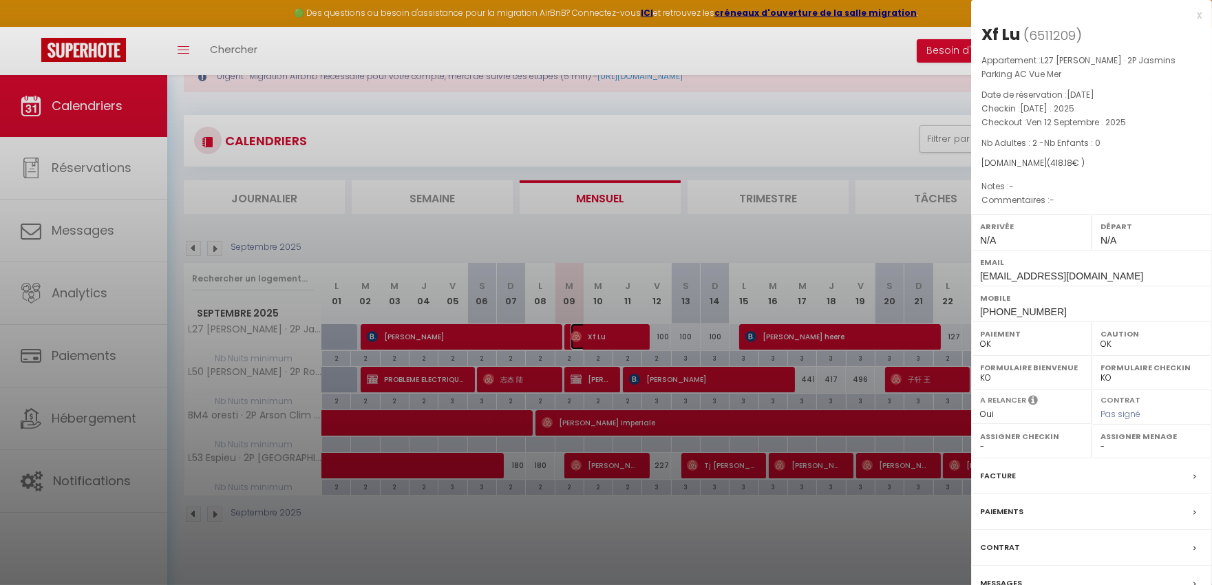
scroll to position [74, 0]
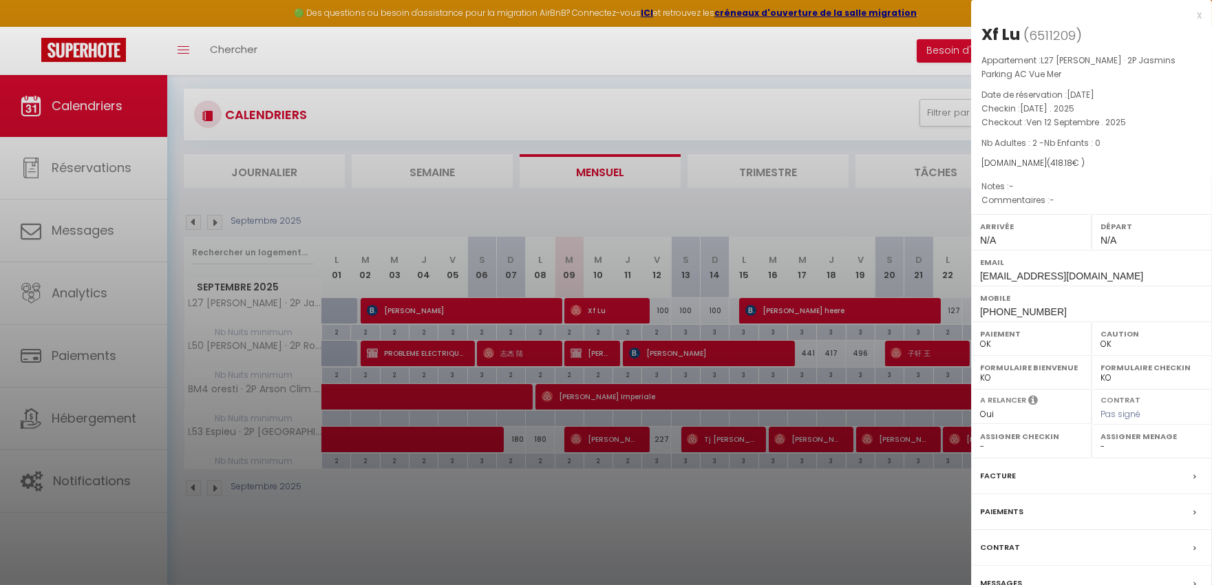
click at [1014, 578] on label "Messages" at bounding box center [1001, 583] width 42 height 14
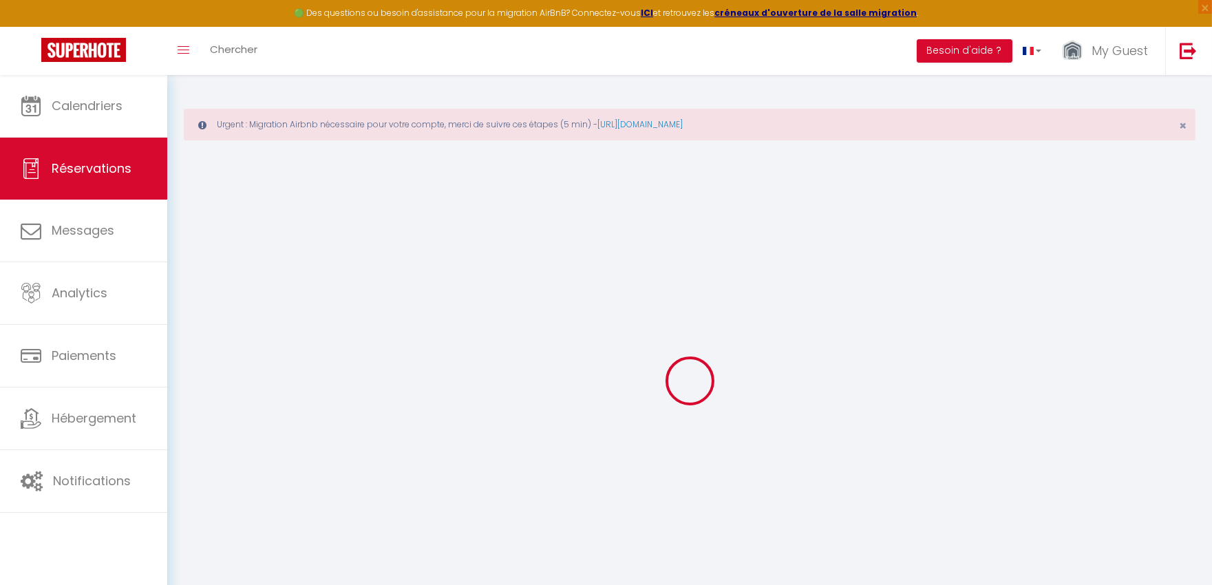
select select
checkbox input "false"
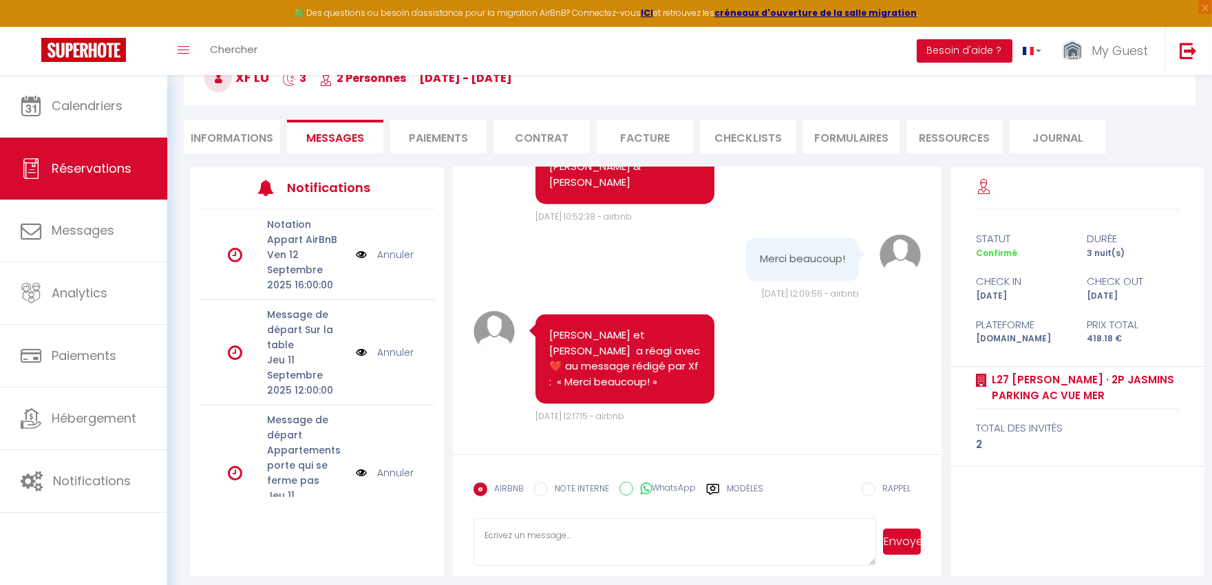
scroll to position [153, 0]
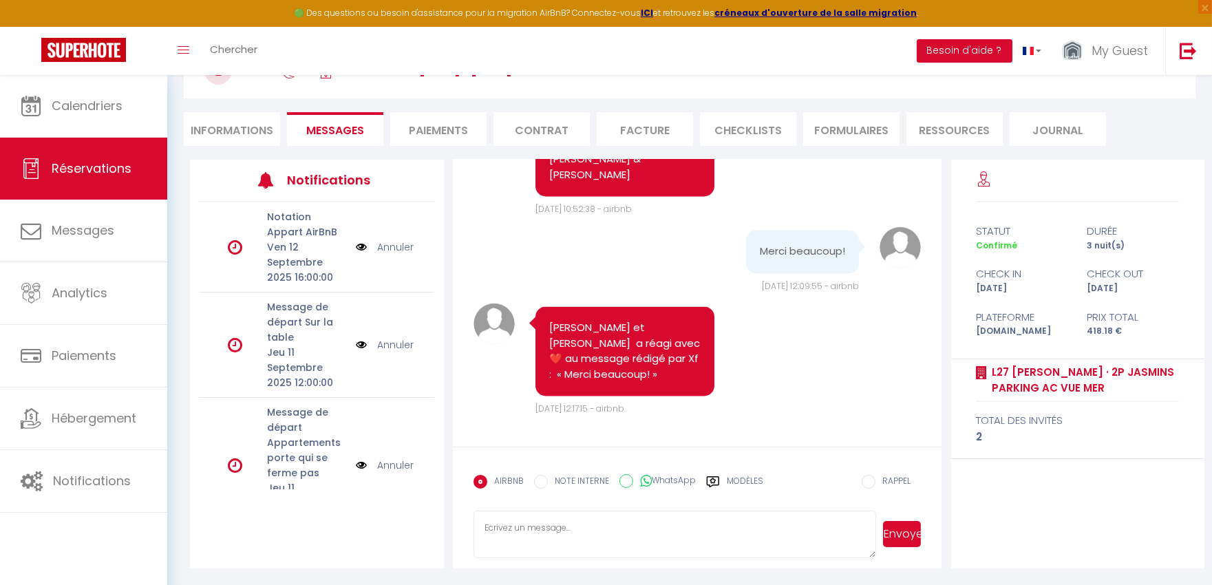
click at [655, 125] on li "Facture" at bounding box center [645, 129] width 96 height 34
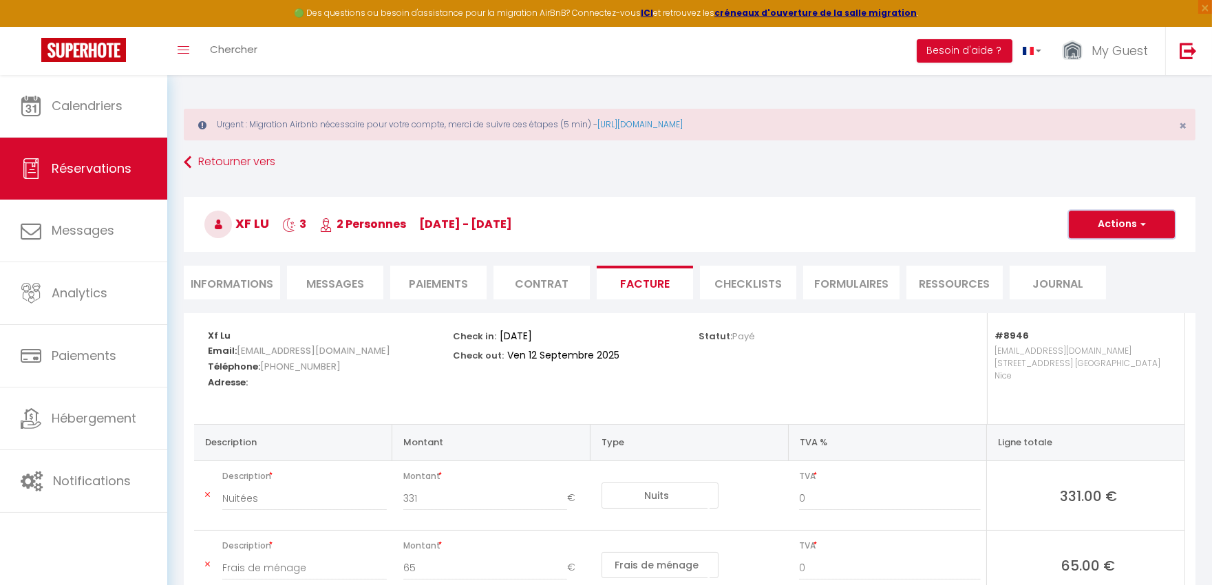
click at [1136, 219] on button "Actions" at bounding box center [1122, 225] width 106 height 28
click at [1125, 291] on link "Envoyer la facture" at bounding box center [1112, 290] width 116 height 18
type input "[EMAIL_ADDRESS][DOMAIN_NAME]"
type input "Your invoice 6511209 - L27 Goransson · 2P Jasmins Parking AC Vue Mer"
type textarea "Hi, Here is the link to download your invoice: [URL][DOMAIN_NAME] Reservation d…"
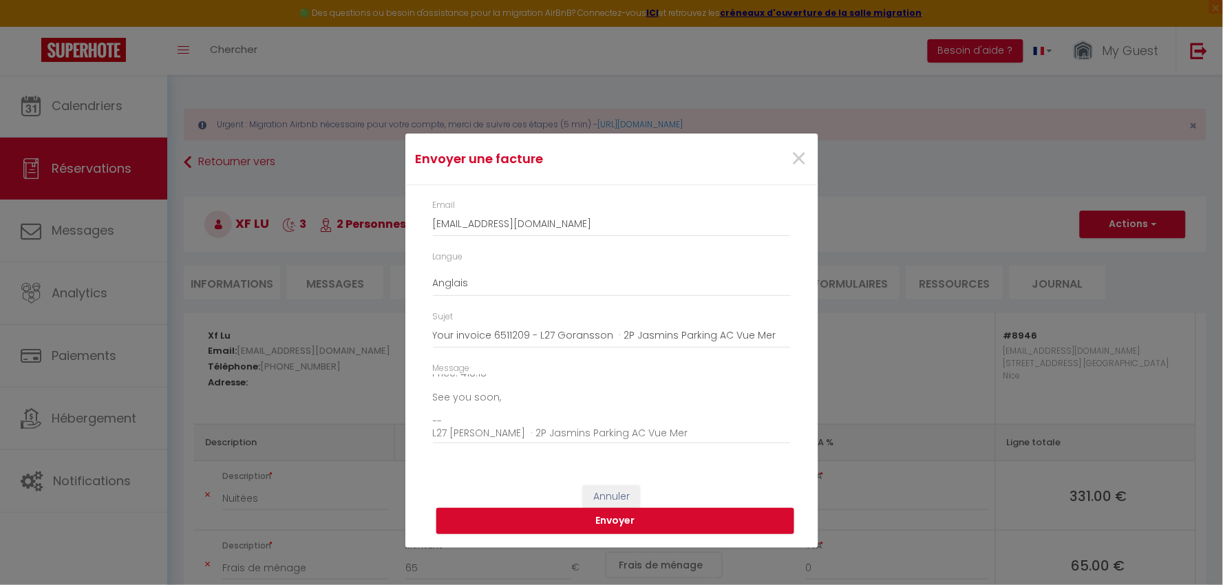
scroll to position [80, 0]
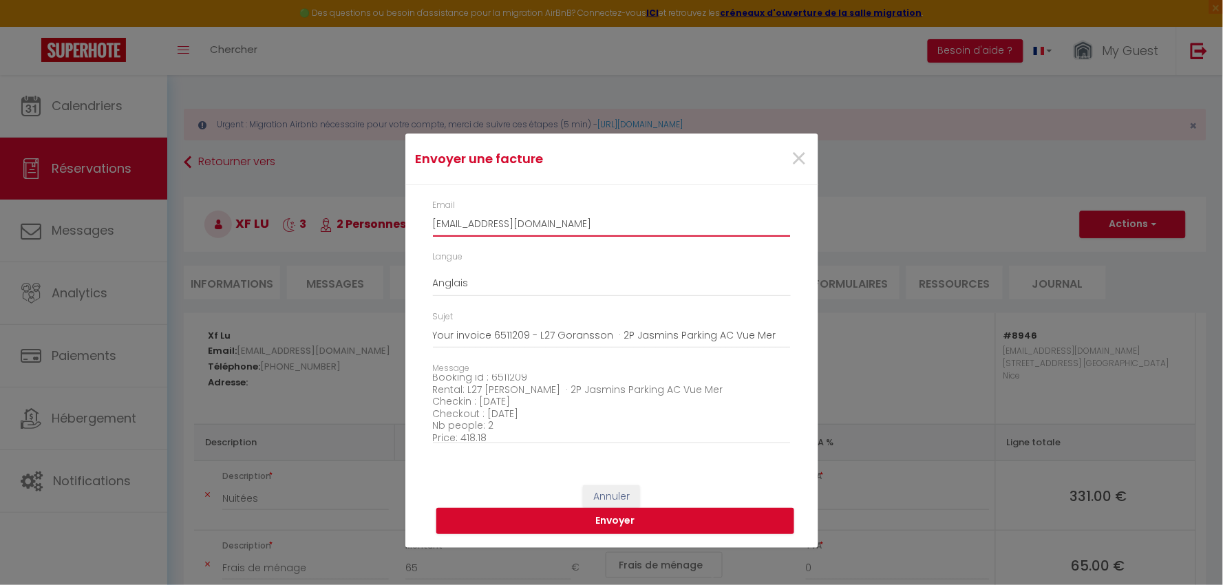
click at [486, 224] on input "[EMAIL_ADDRESS][DOMAIN_NAME]" at bounding box center [612, 224] width 358 height 25
paste input "[EMAIL_ADDRESS]"
type input "[EMAIL_ADDRESS][DOMAIN_NAME]"
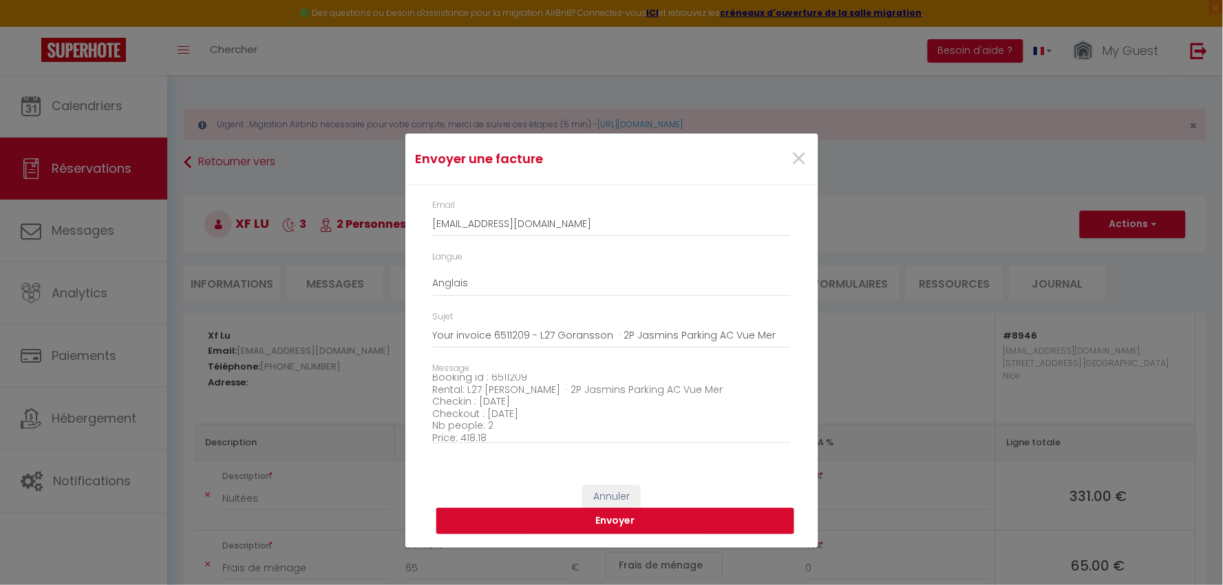
click at [516, 518] on button "Envoyer" at bounding box center [615, 521] width 358 height 26
